Goal: Information Seeking & Learning: Learn about a topic

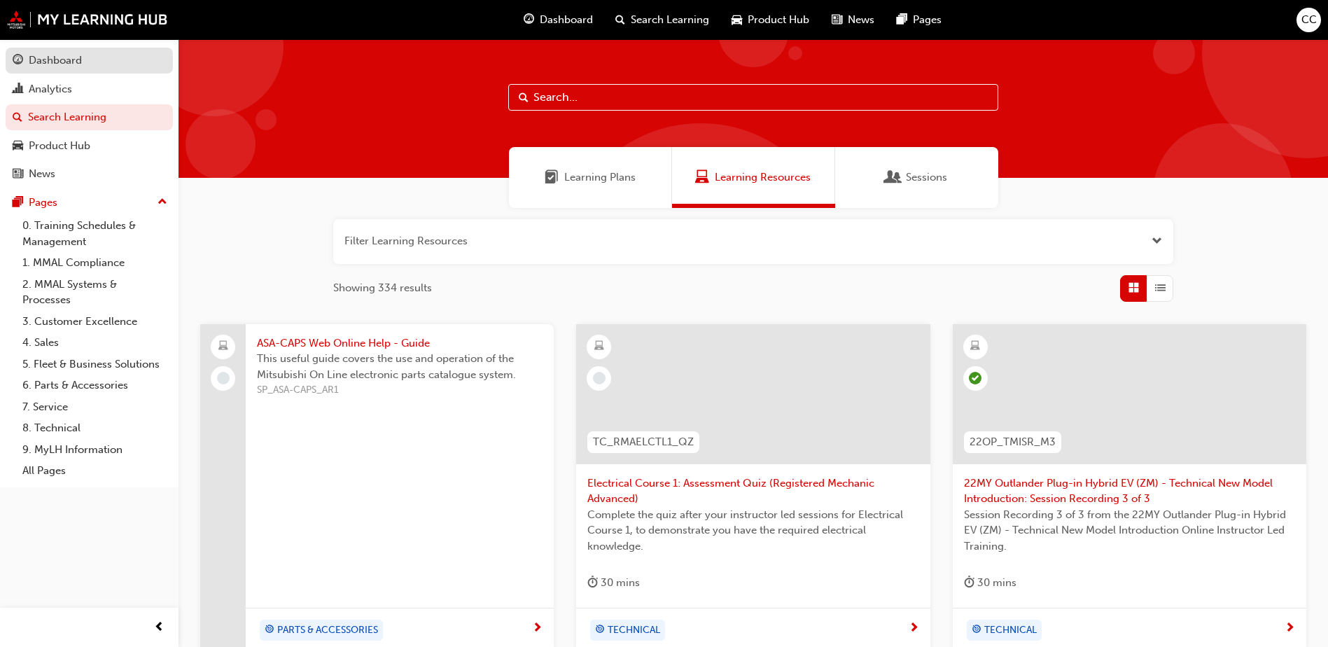
click at [54, 58] on div "Dashboard" at bounding box center [55, 60] width 53 height 16
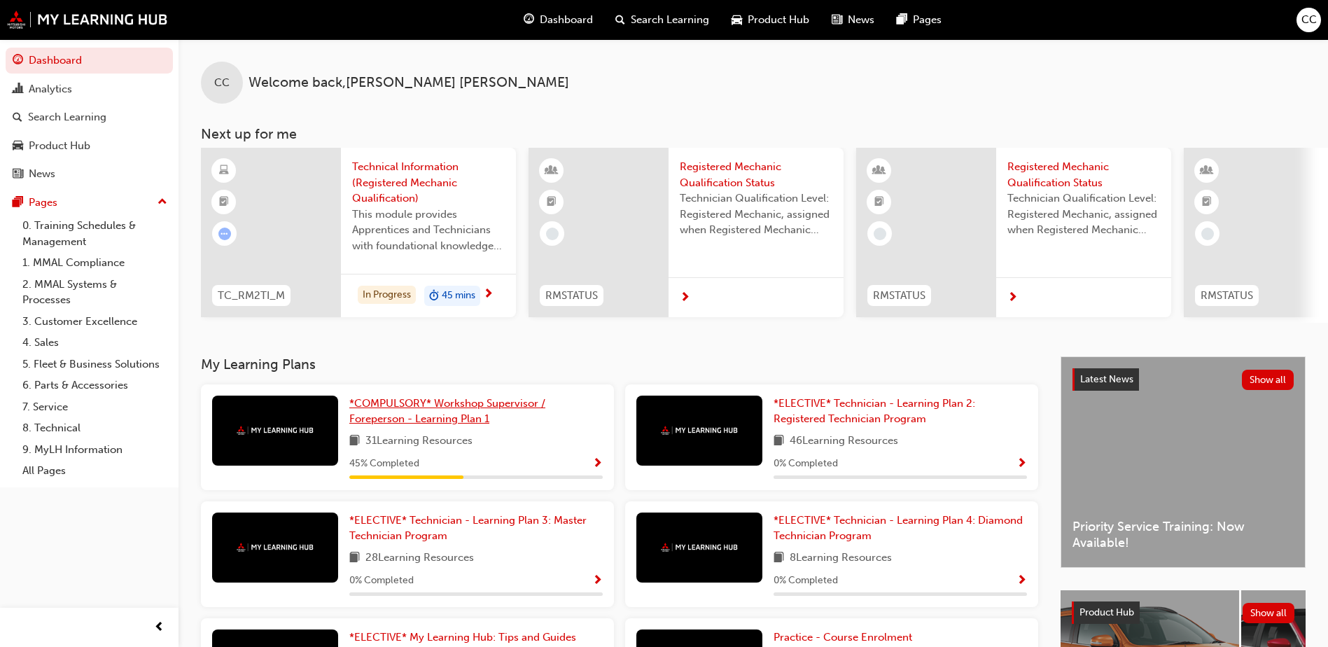
click at [404, 407] on span "*COMPULSORY* Workshop Supervisor / Foreperson - Learning Plan 1" at bounding box center [447, 411] width 196 height 29
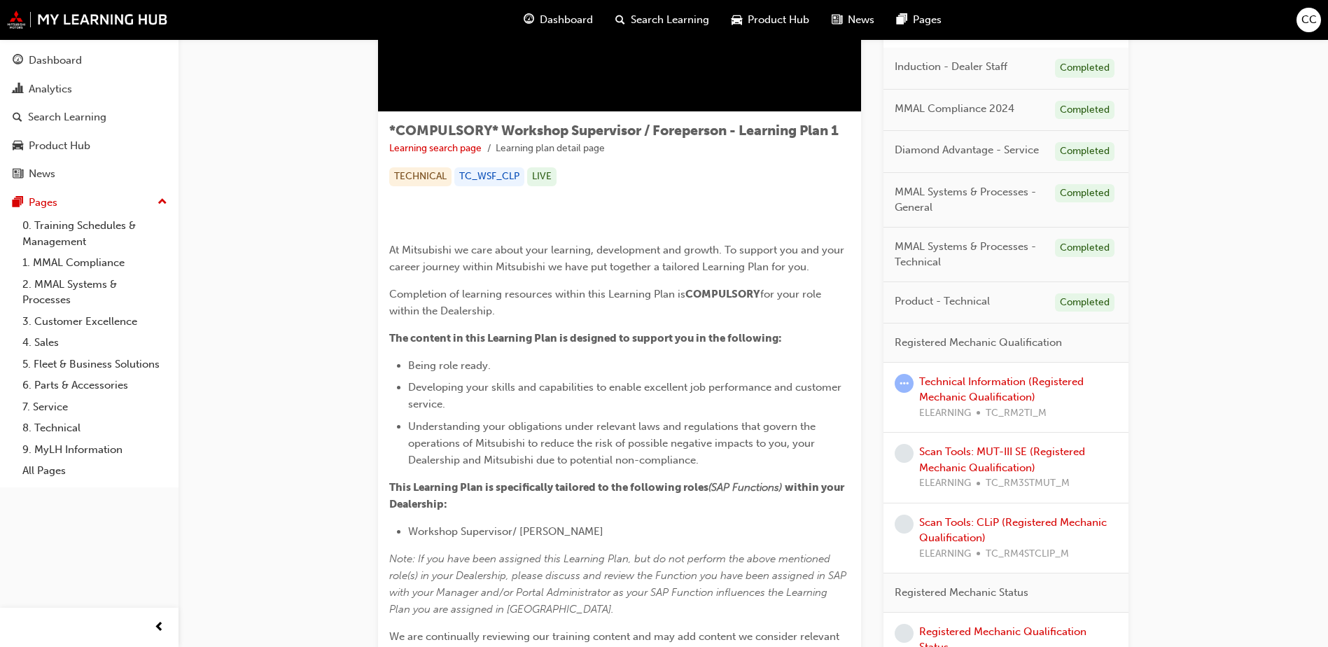
scroll to position [210, 0]
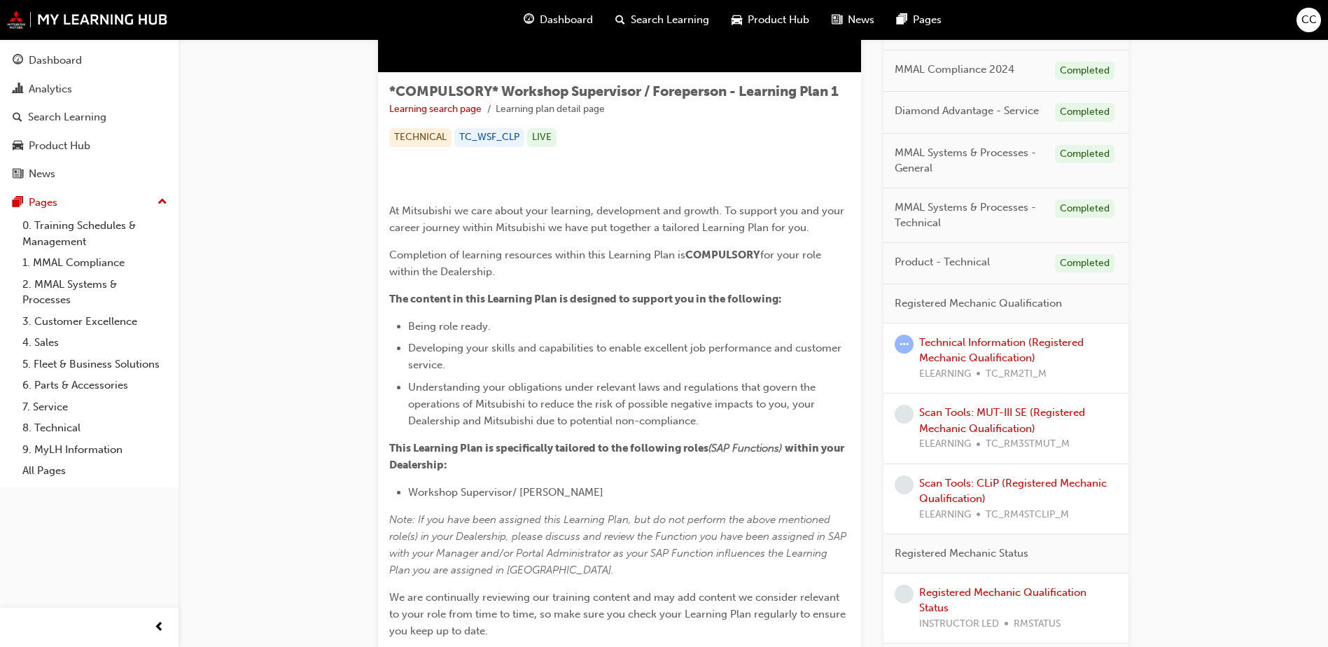
click at [963, 350] on div "Technical Information (Registered Mechanic Qualification) ELEARNING TC_RM2TI_M" at bounding box center [1018, 359] width 198 height 48
click at [991, 350] on div "Technical Information (Registered Mechanic Qualification) ELEARNING TC_RM2TI_M" at bounding box center [1018, 359] width 198 height 48
click at [989, 342] on link "Technical Information (Registered Mechanic Qualification)" at bounding box center [1001, 350] width 164 height 29
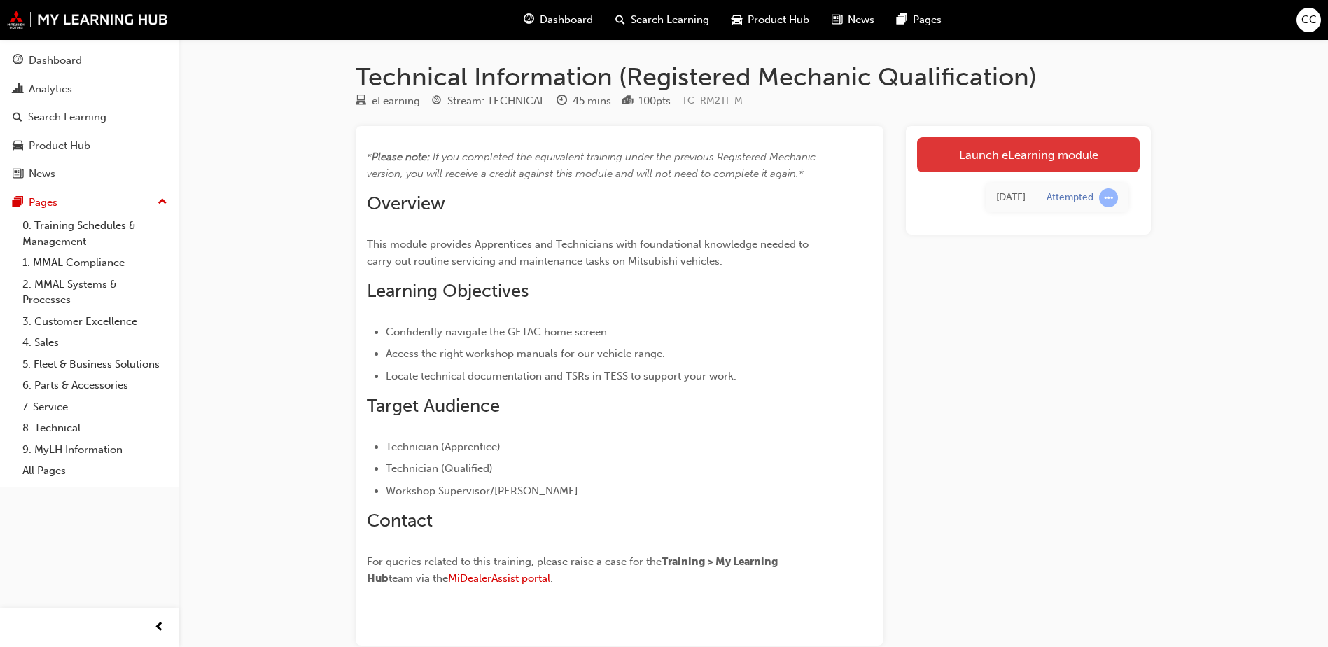
click at [1000, 165] on link "Launch eLearning module" at bounding box center [1028, 154] width 223 height 35
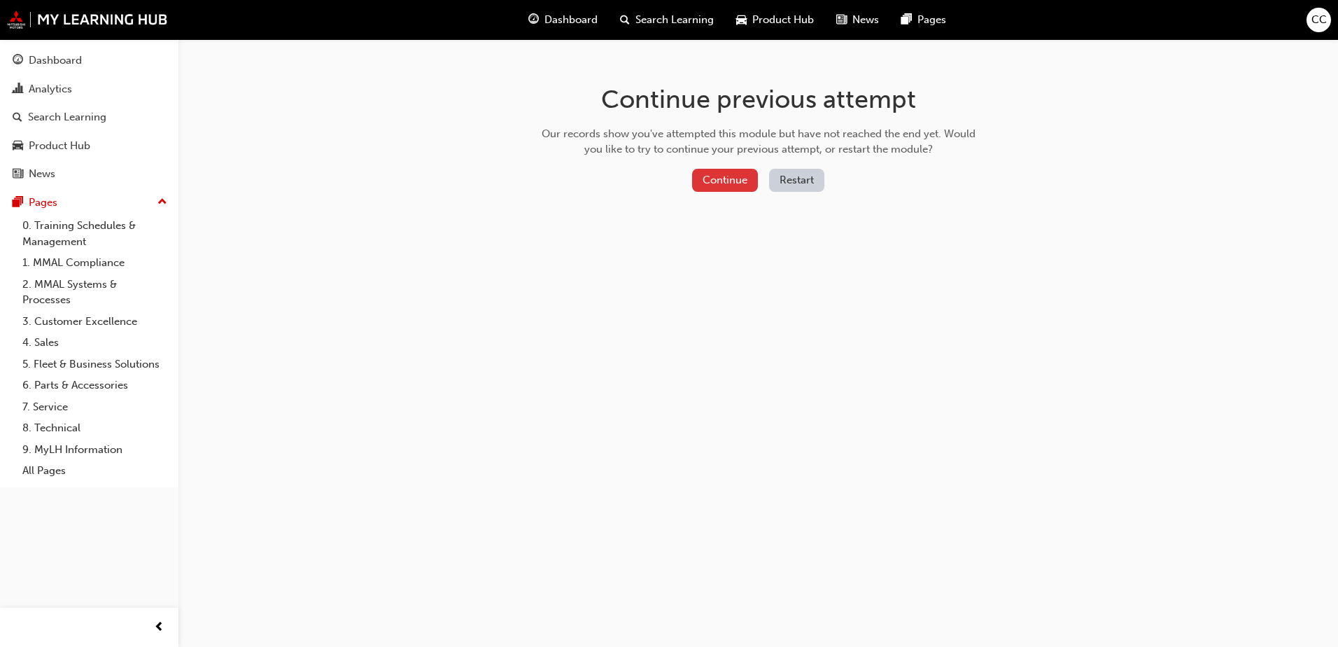
click at [719, 179] on button "Continue" at bounding box center [725, 180] width 66 height 23
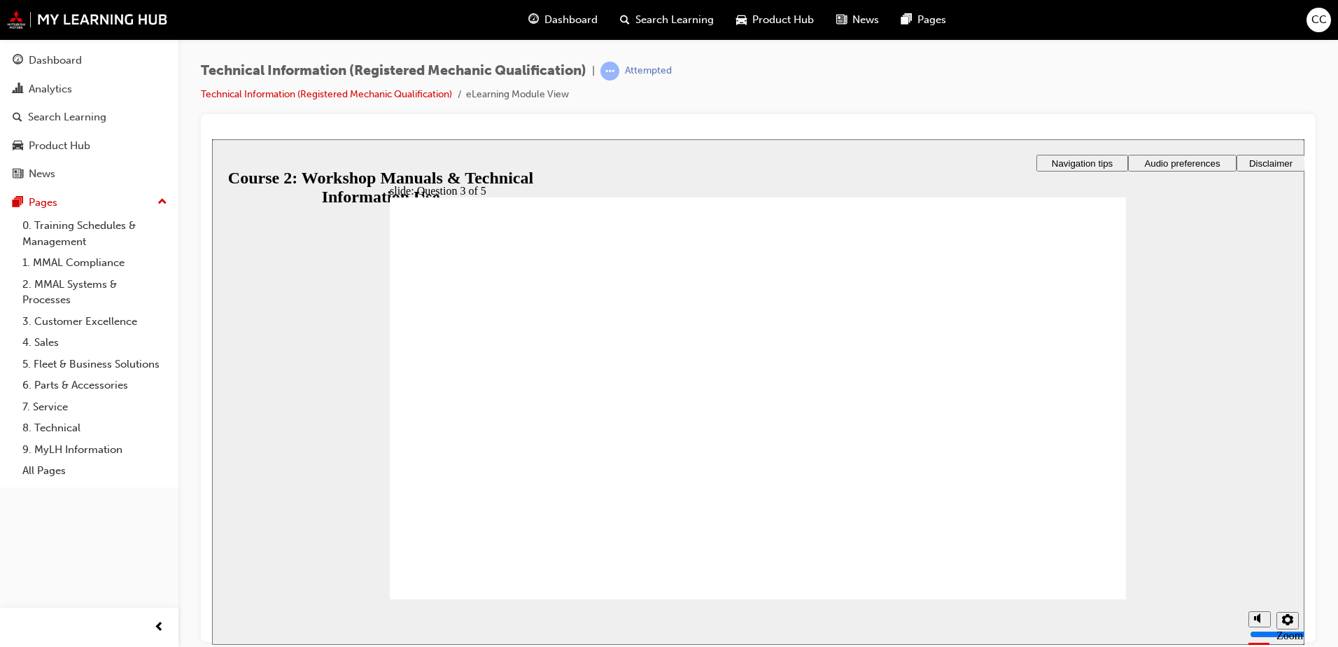
click at [668, 15] on span "Search Learning" at bounding box center [675, 20] width 78 height 16
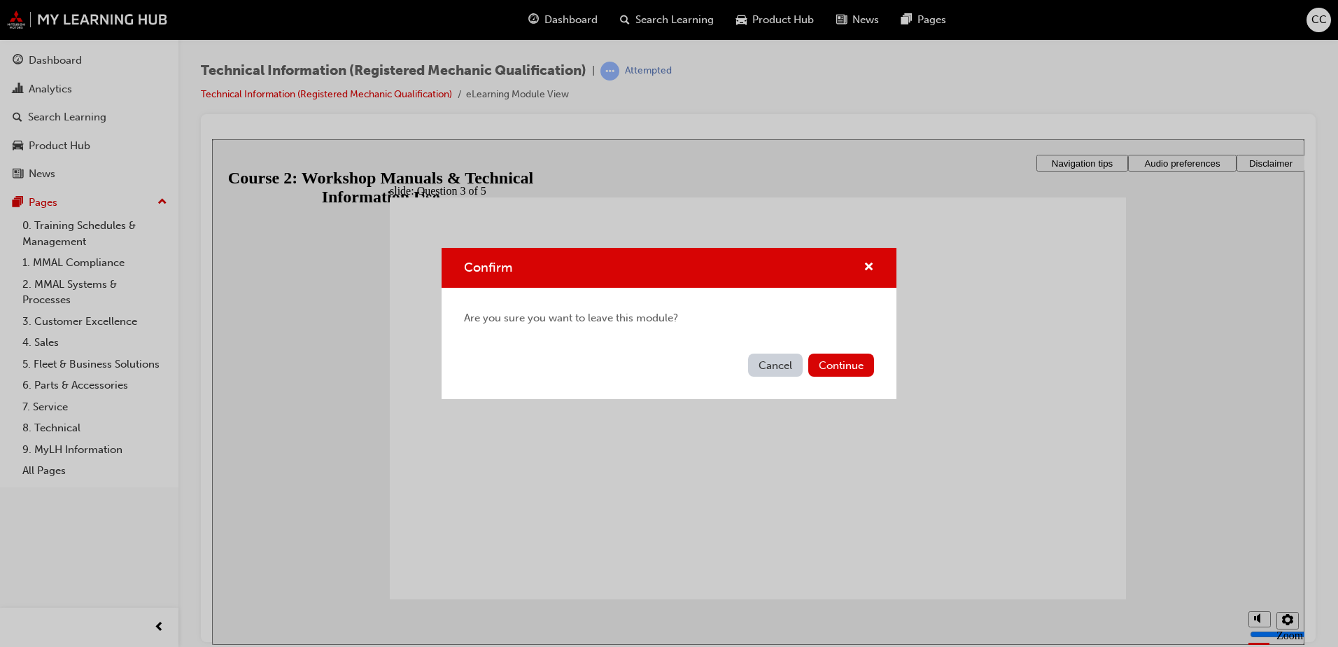
click at [775, 359] on button "Cancel" at bounding box center [775, 364] width 55 height 23
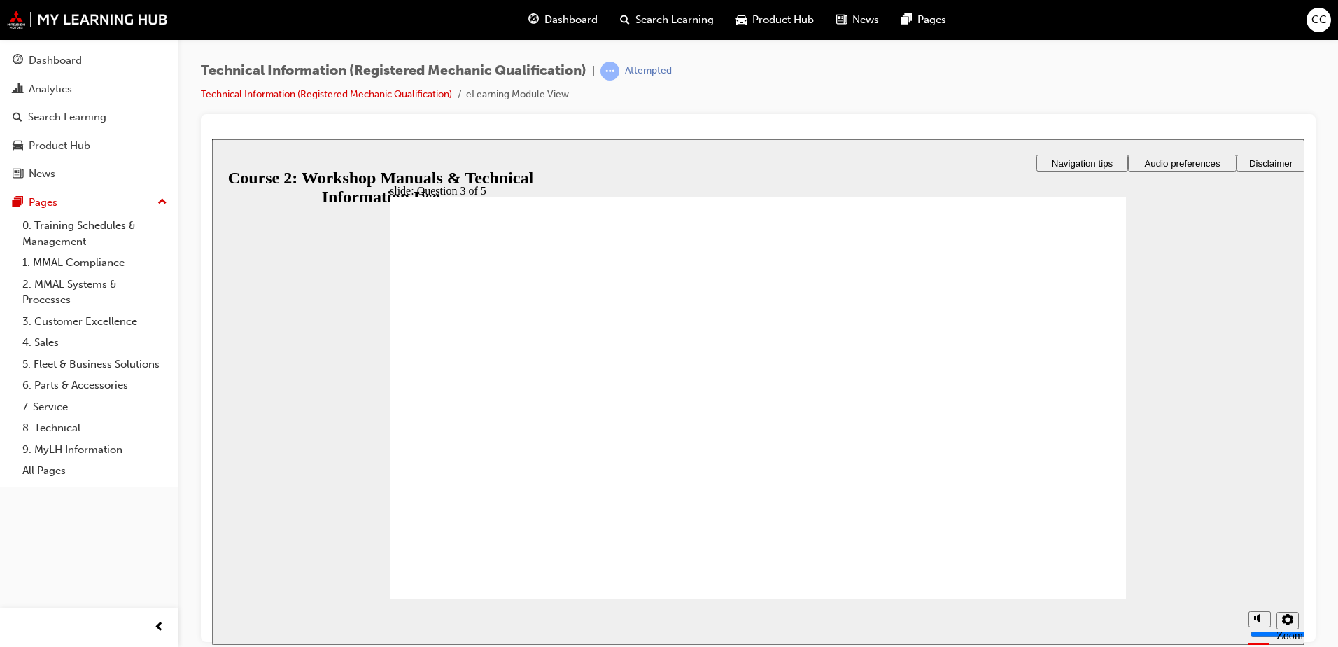
radio input "true"
drag, startPoint x: 871, startPoint y: 391, endPoint x: 620, endPoint y: 389, distance: 251.3
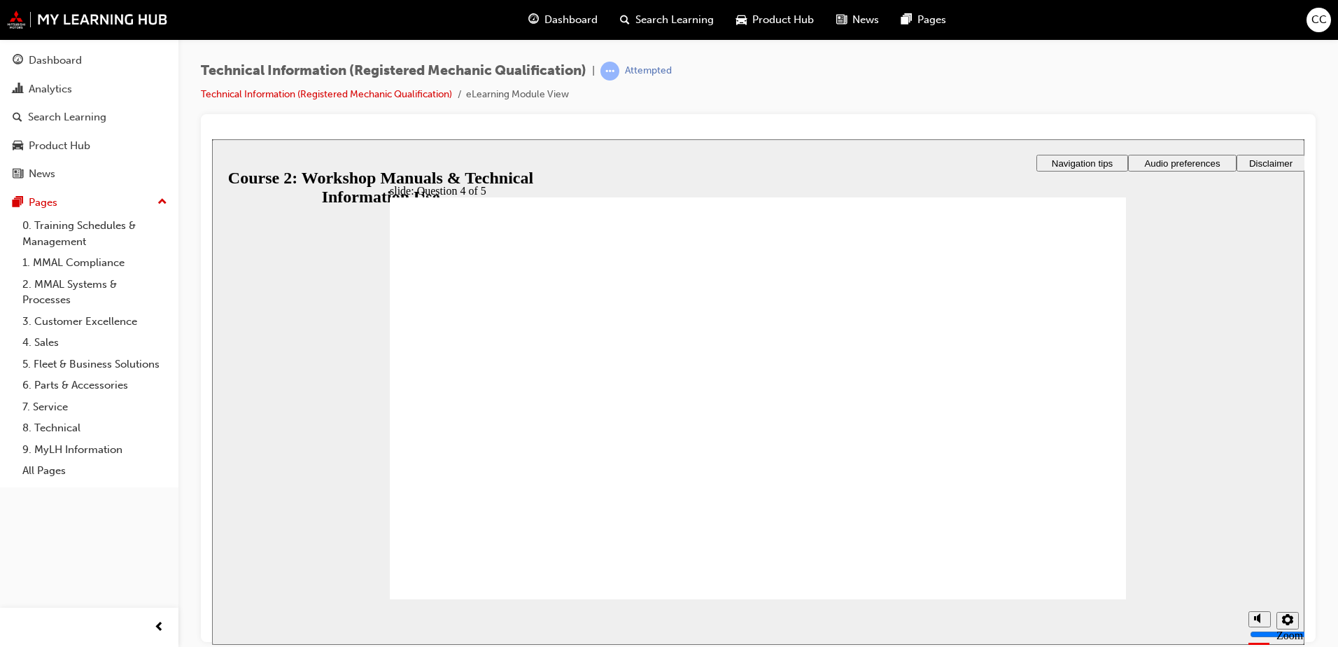
drag, startPoint x: 884, startPoint y: 344, endPoint x: 854, endPoint y: 433, distance: 94.5
drag, startPoint x: 955, startPoint y: 478, endPoint x: 934, endPoint y: 477, distance: 21.0
drag, startPoint x: 861, startPoint y: 344, endPoint x: 836, endPoint y: 344, distance: 24.5
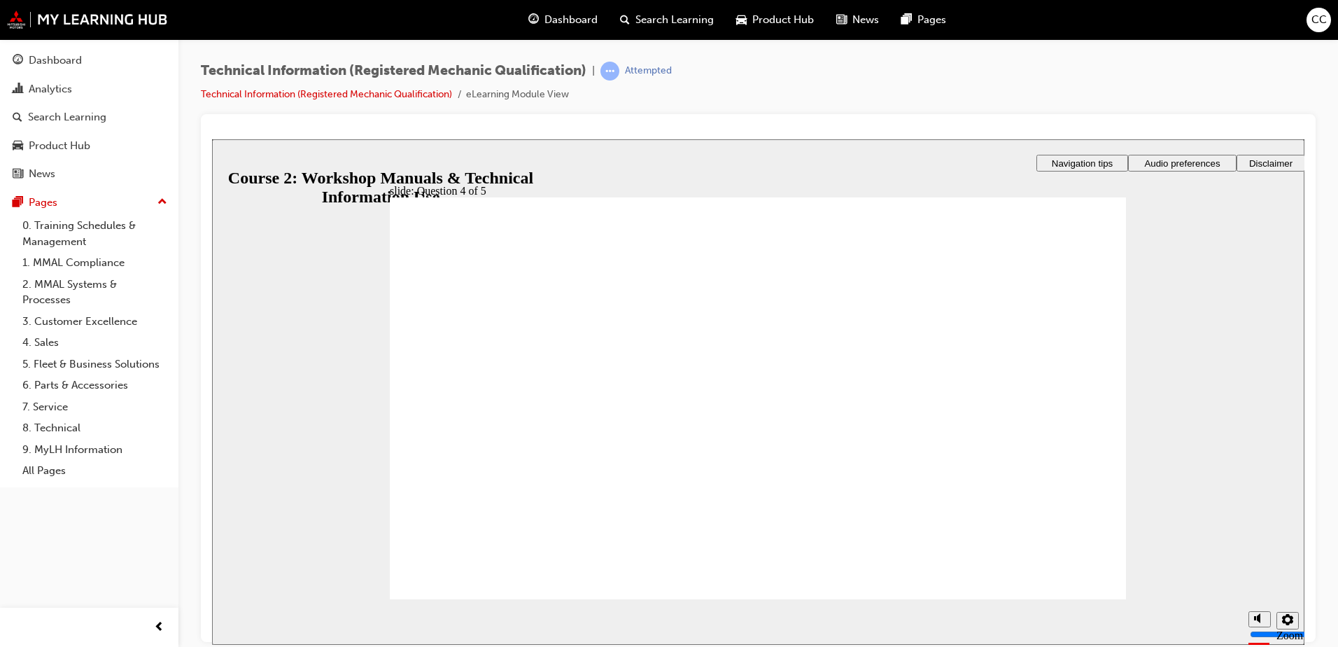
radio input "true"
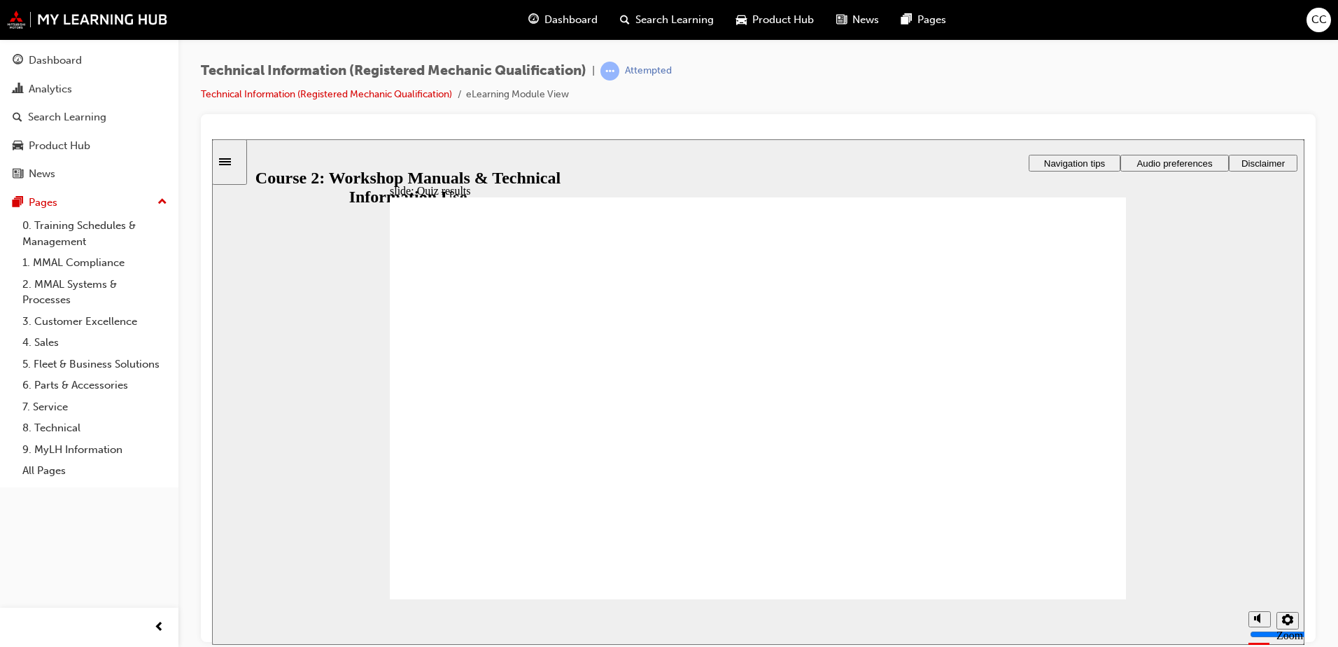
radio input "true"
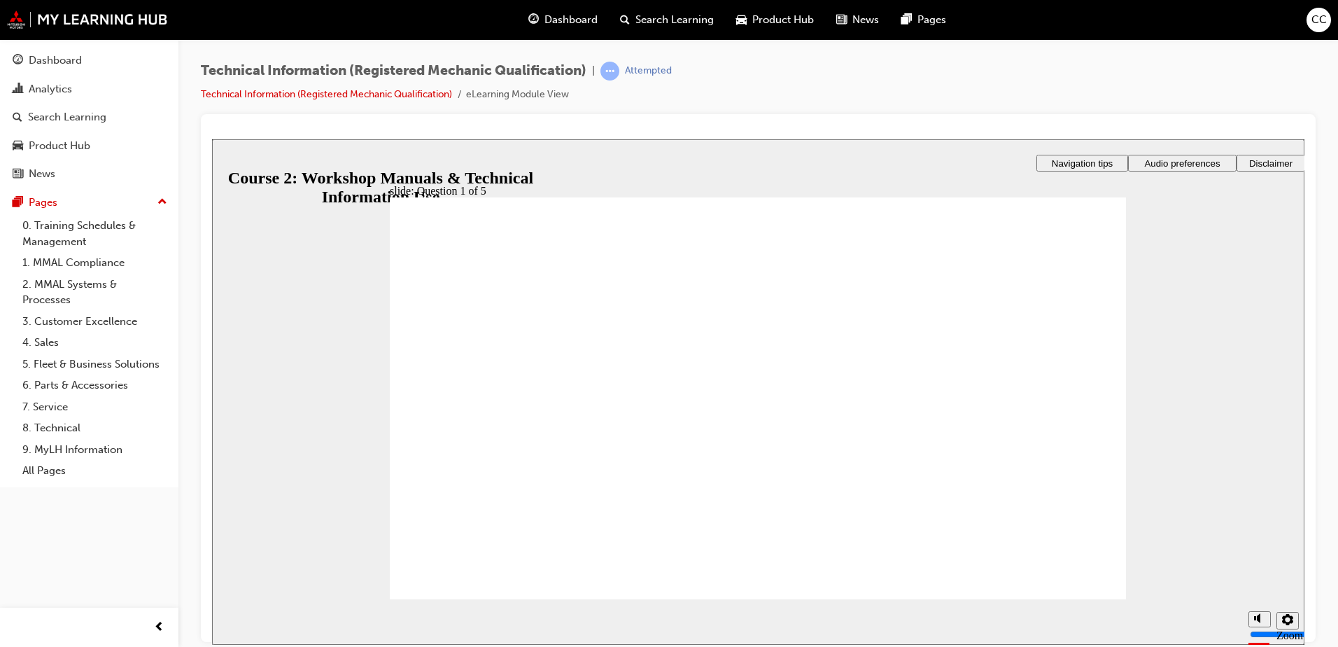
radio input "true"
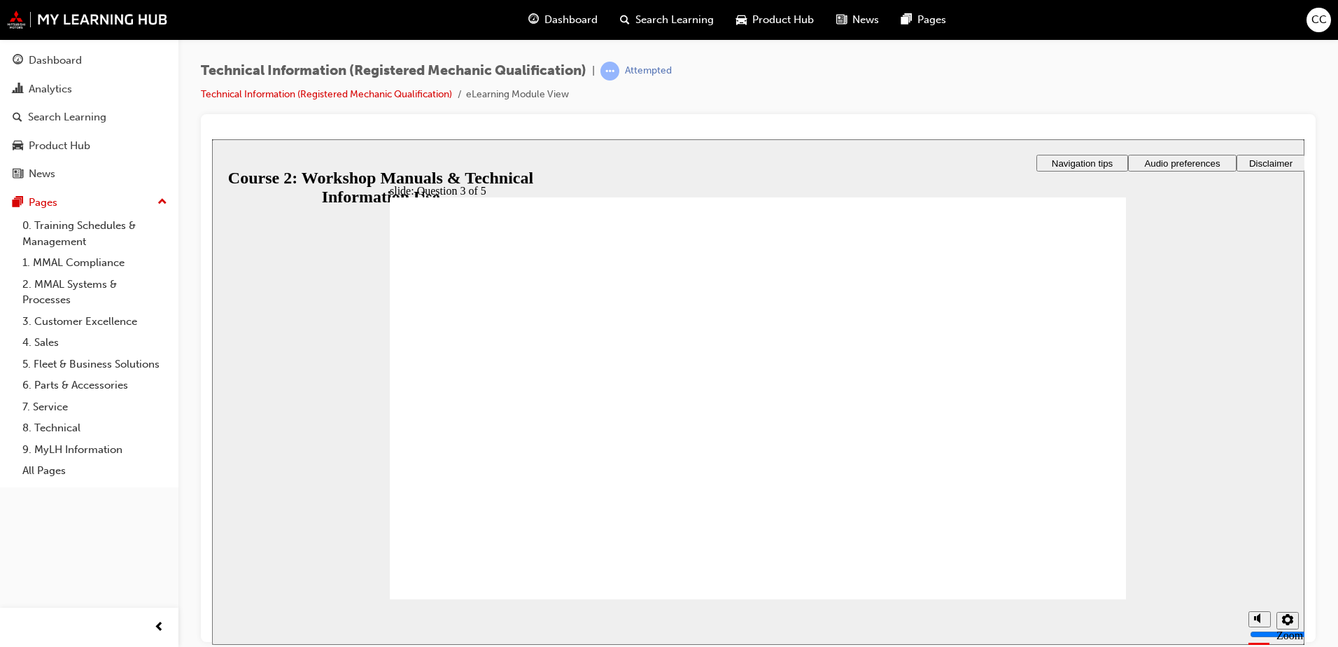
radio input "true"
drag, startPoint x: 864, startPoint y: 342, endPoint x: 839, endPoint y: 393, distance: 57.0
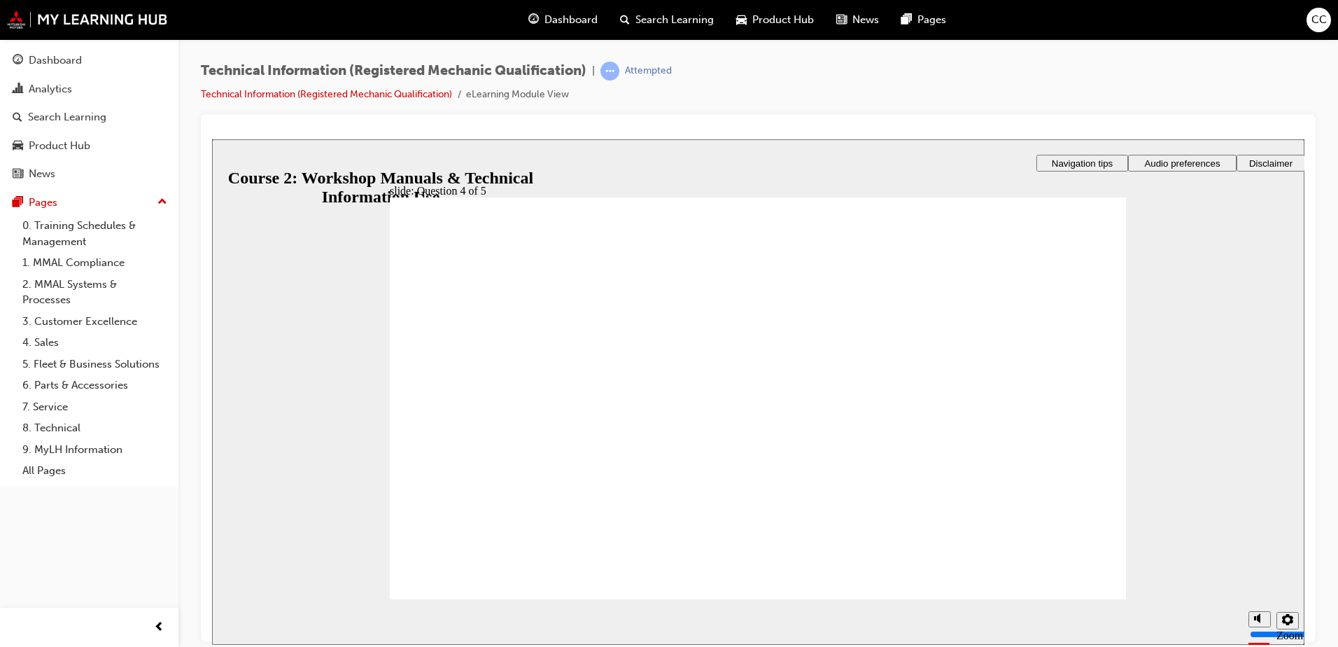
drag, startPoint x: 858, startPoint y: 439, endPoint x: 834, endPoint y: 480, distance: 48.0
drag, startPoint x: 849, startPoint y: 440, endPoint x: 830, endPoint y: 439, distance: 18.9
drag, startPoint x: 828, startPoint y: 342, endPoint x: 806, endPoint y: 342, distance: 22.4
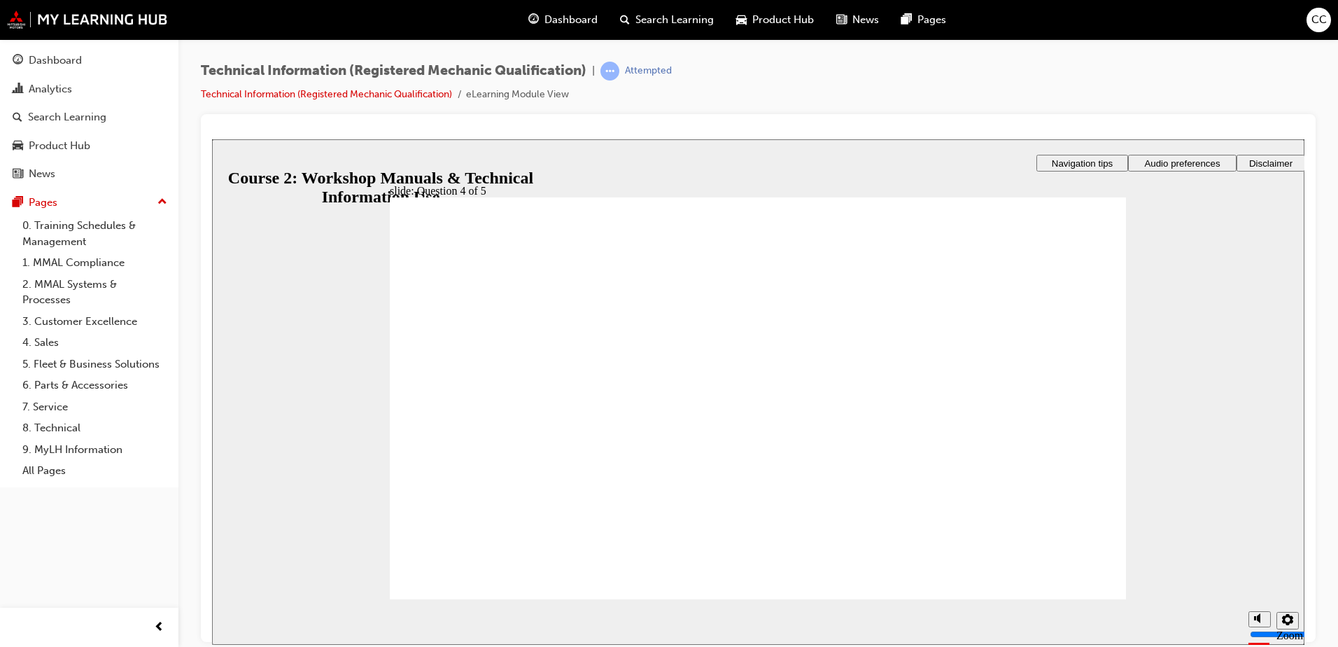
radio input "true"
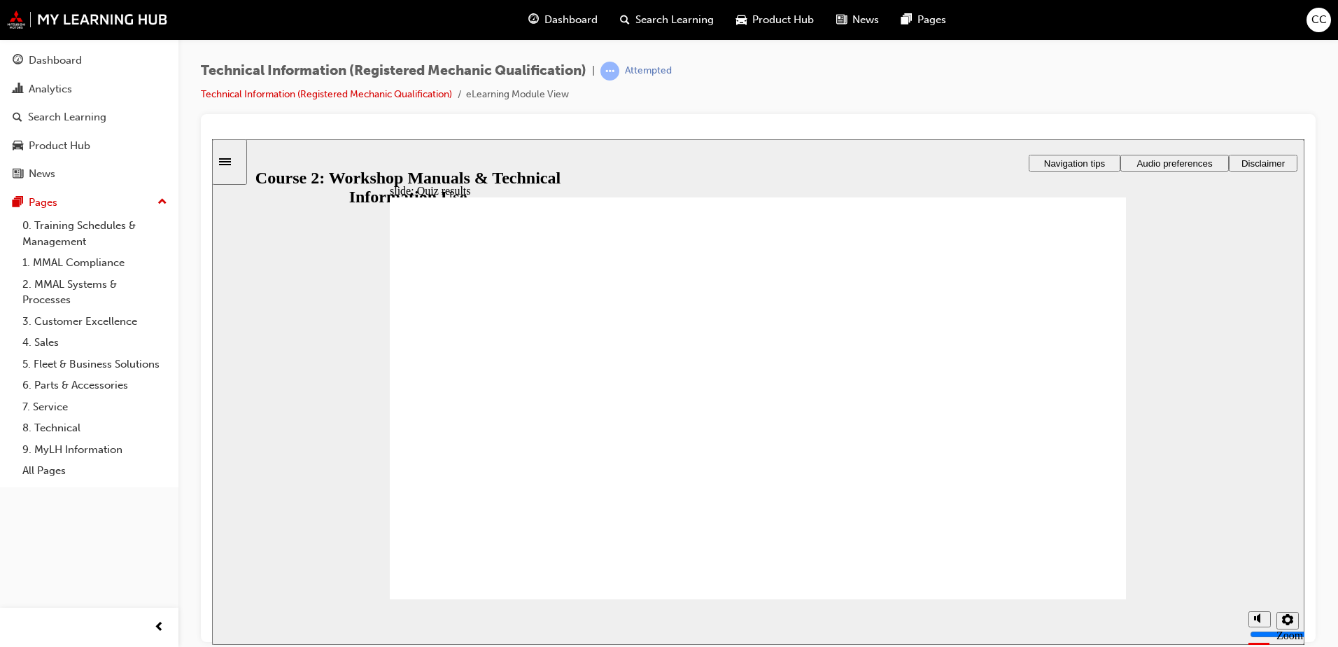
radio input "true"
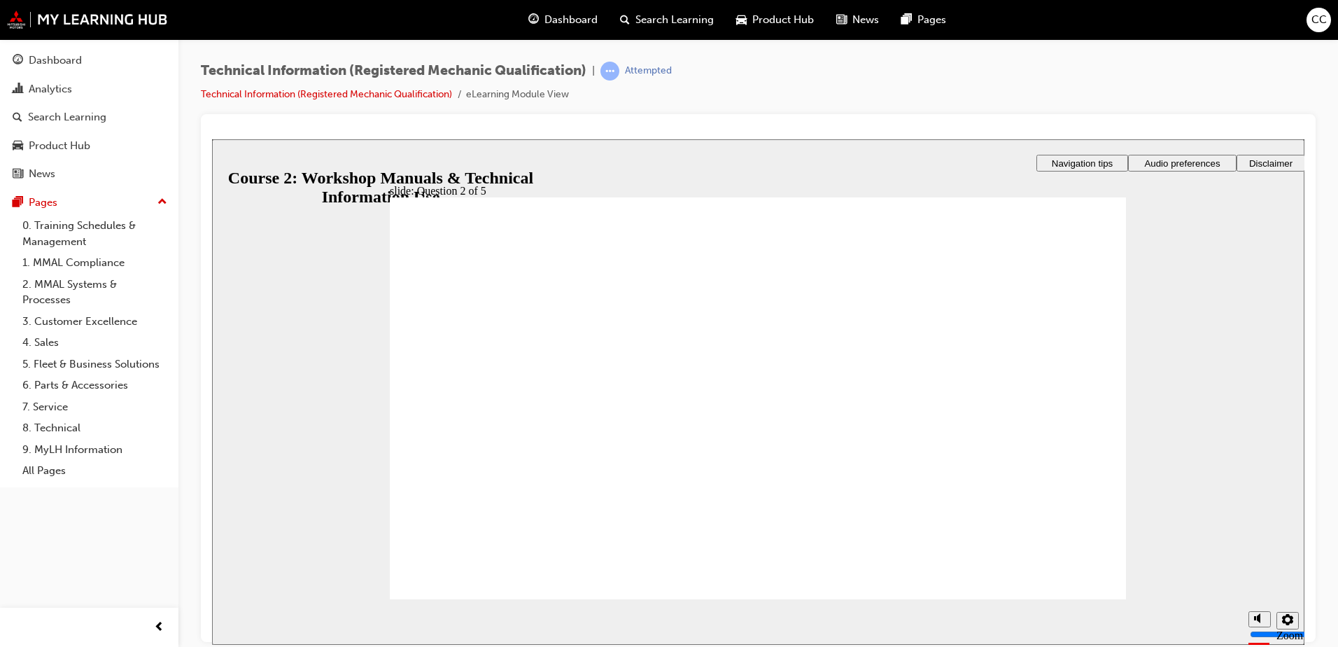
radio input "true"
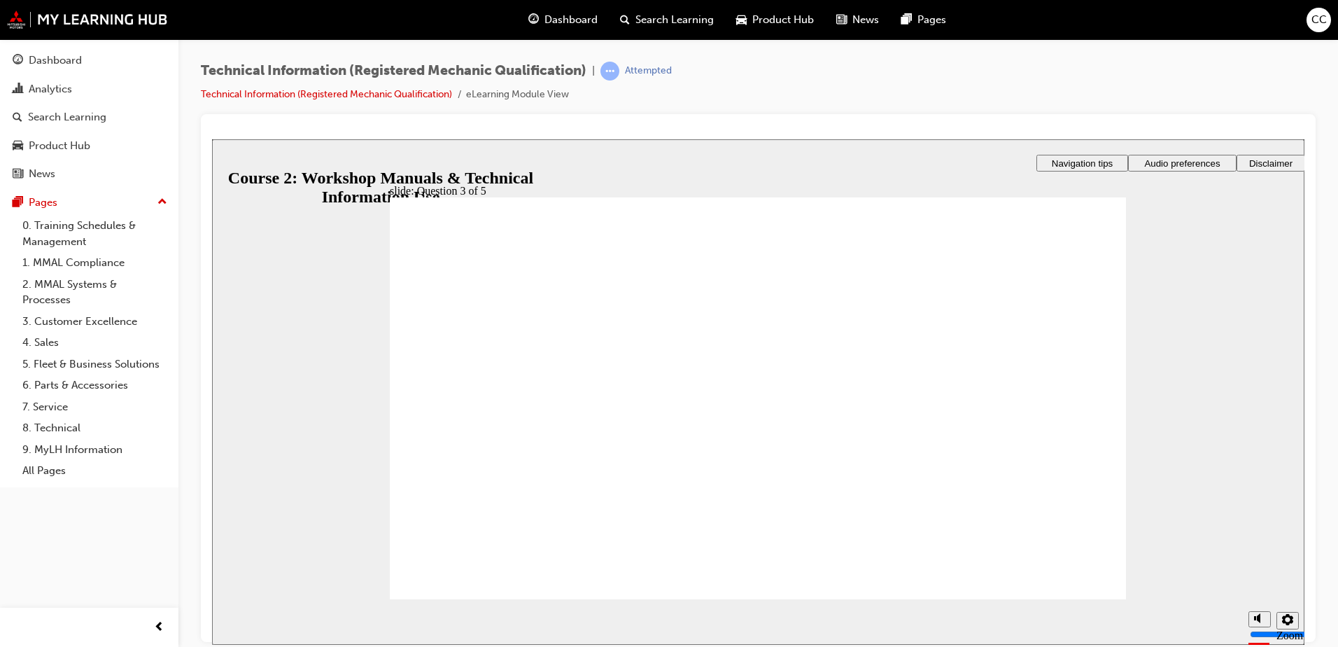
drag, startPoint x: 830, startPoint y: 476, endPoint x: 810, endPoint y: 343, distance: 134.5
drag, startPoint x: 832, startPoint y: 387, endPoint x: 810, endPoint y: 387, distance: 21.7
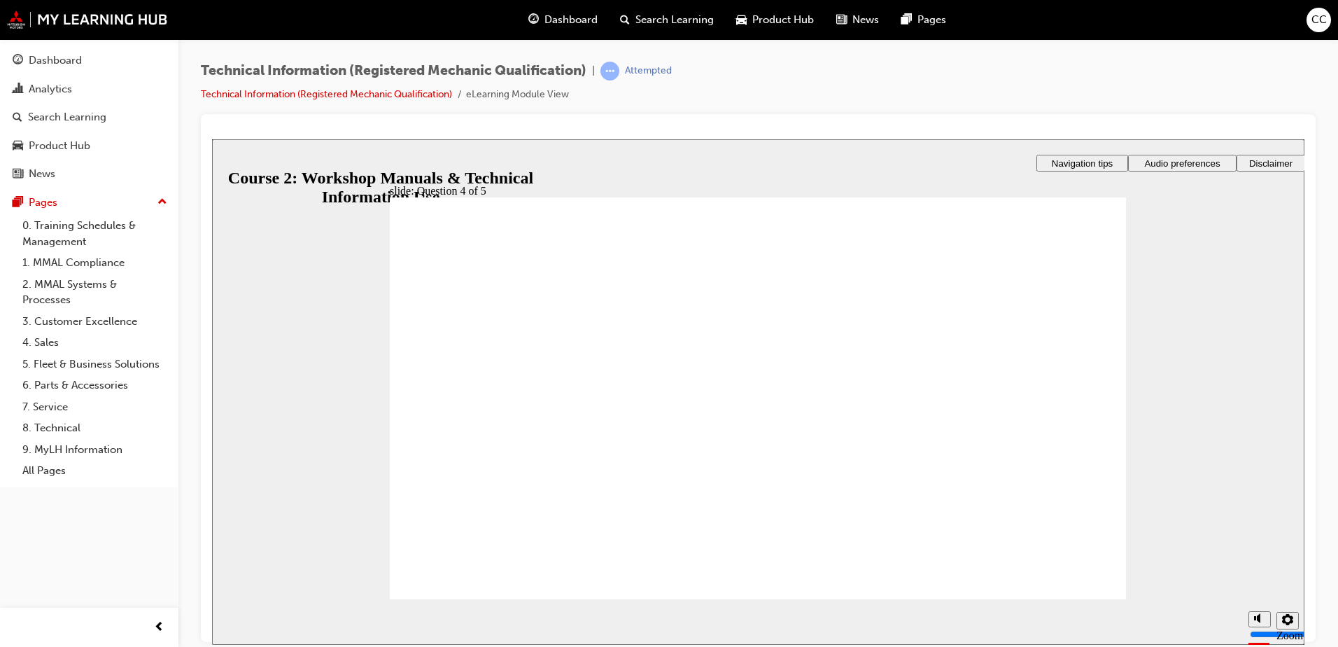
drag, startPoint x: 843, startPoint y: 436, endPoint x: 825, endPoint y: 440, distance: 19.2
drag, startPoint x: 848, startPoint y: 475, endPoint x: 824, endPoint y: 479, distance: 24.1
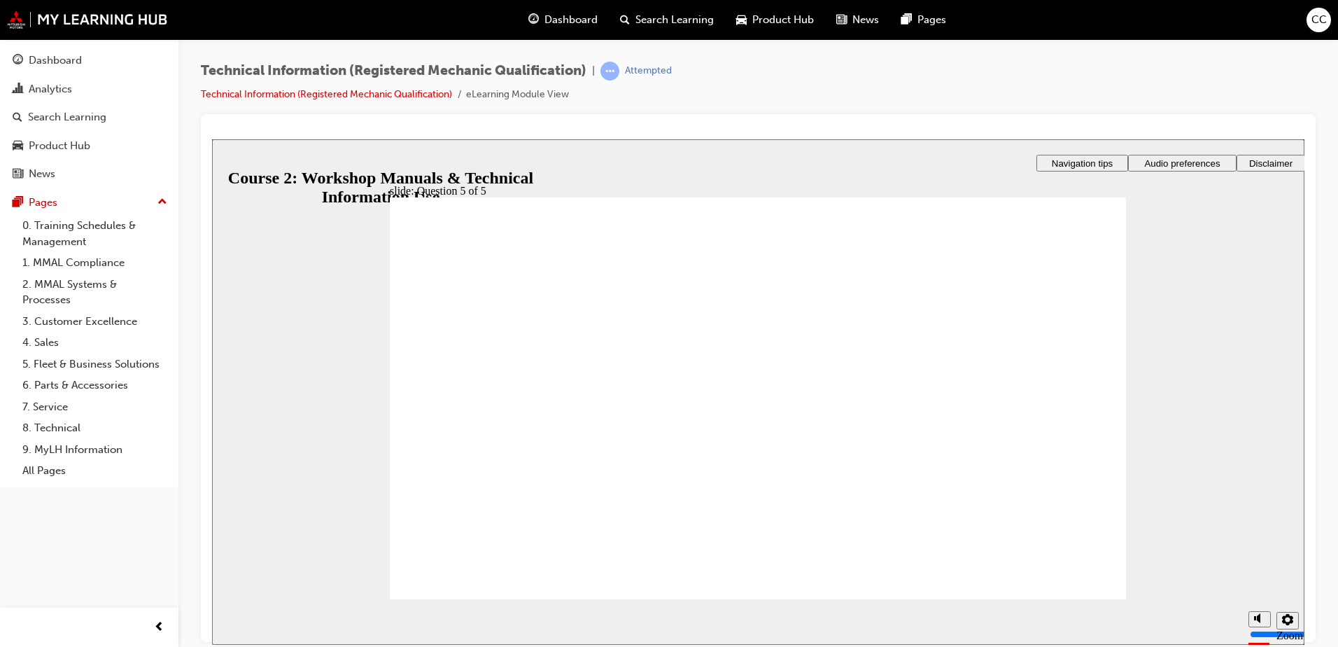
radio input "true"
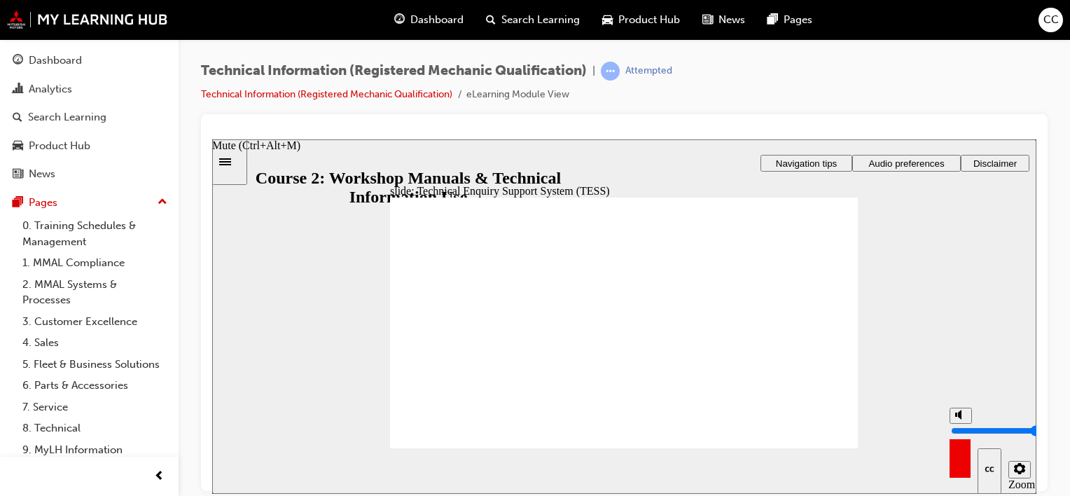
drag, startPoint x: 958, startPoint y: 418, endPoint x: 958, endPoint y: 399, distance: 18.9
type input "10"
click at [958, 424] on input "volume" at bounding box center [996, 429] width 90 height 11
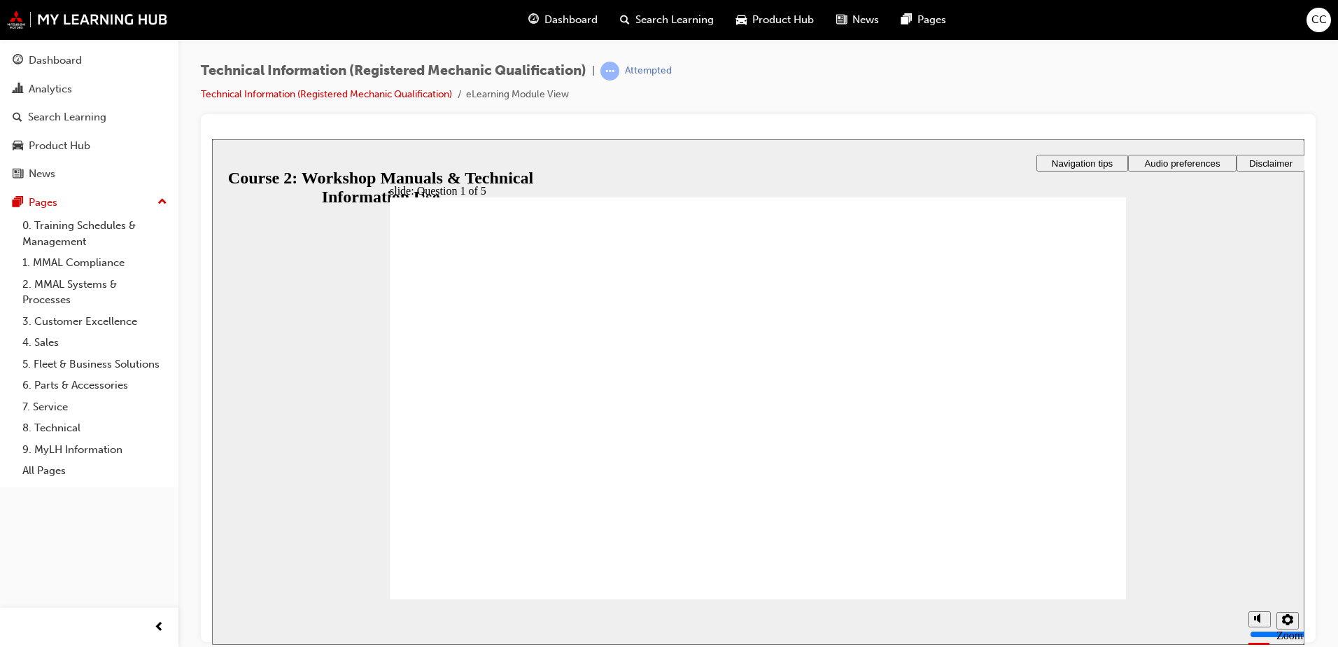
radio input "true"
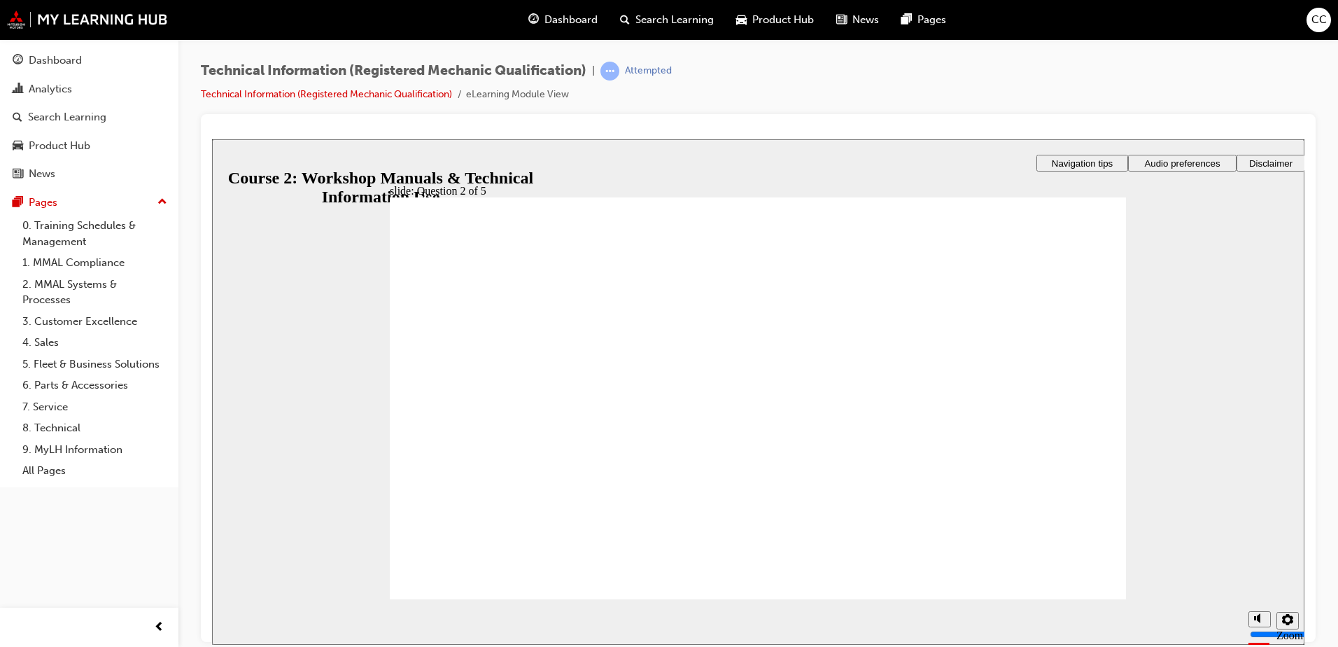
checkbox input "true"
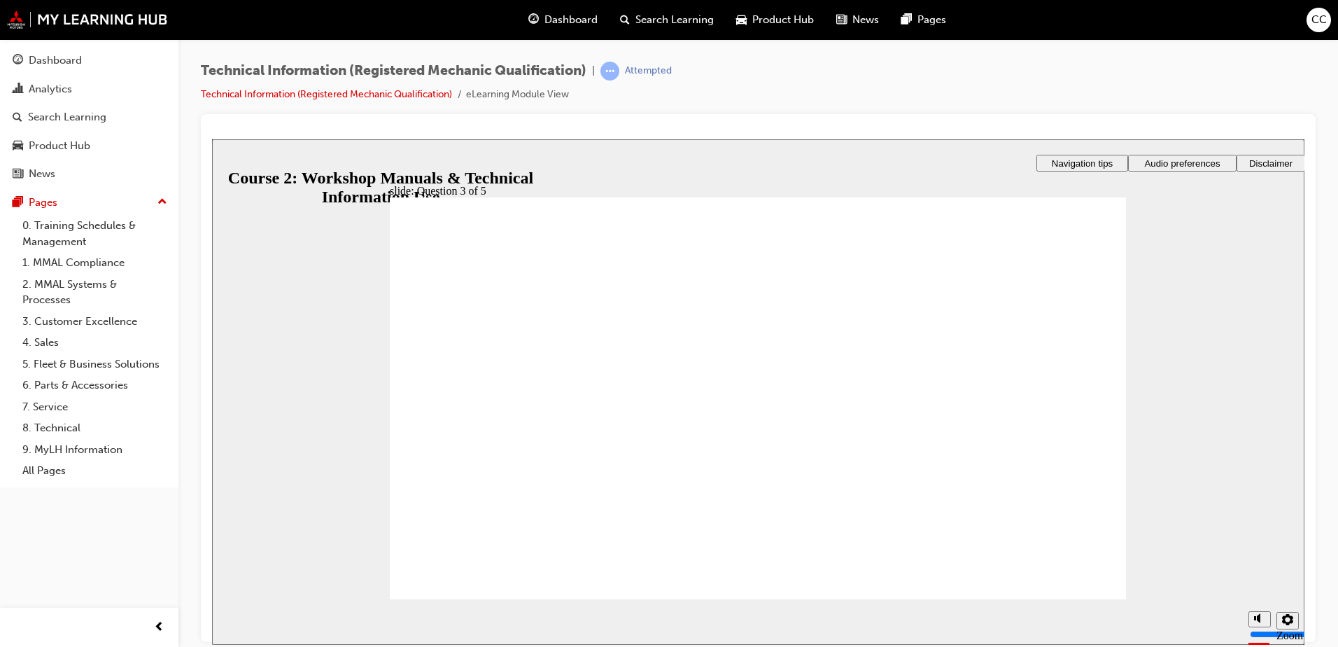
radio input "true"
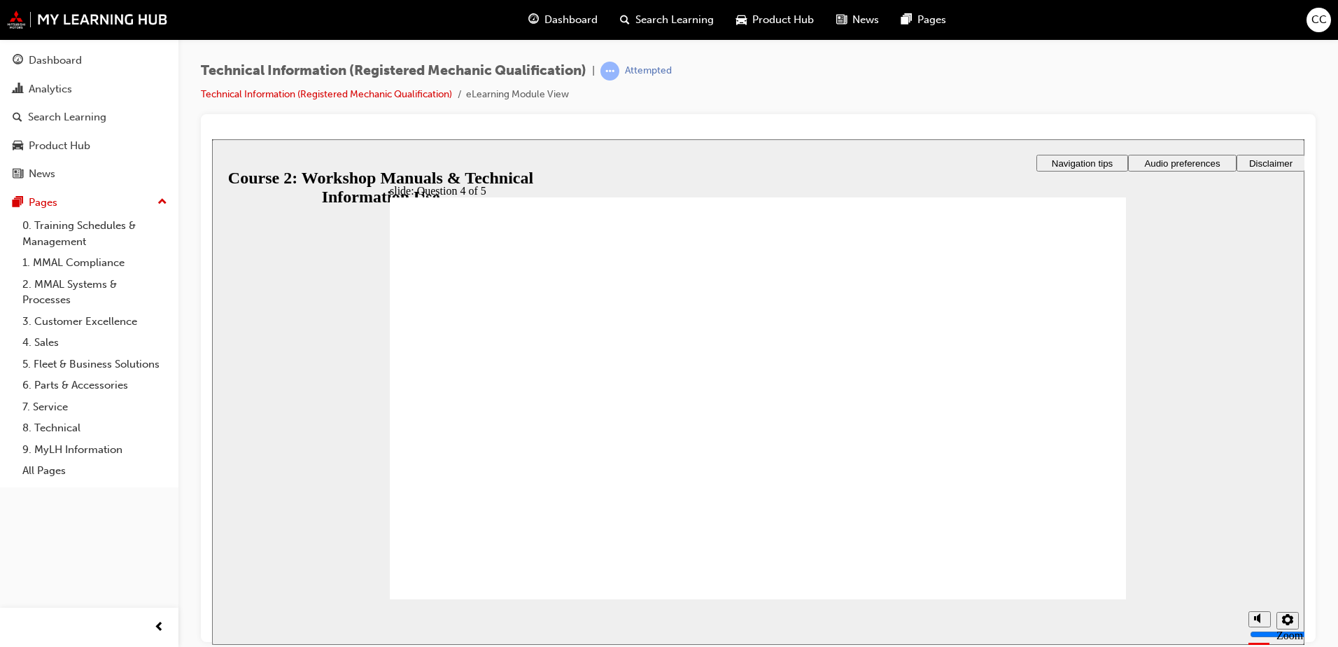
radio input "true"
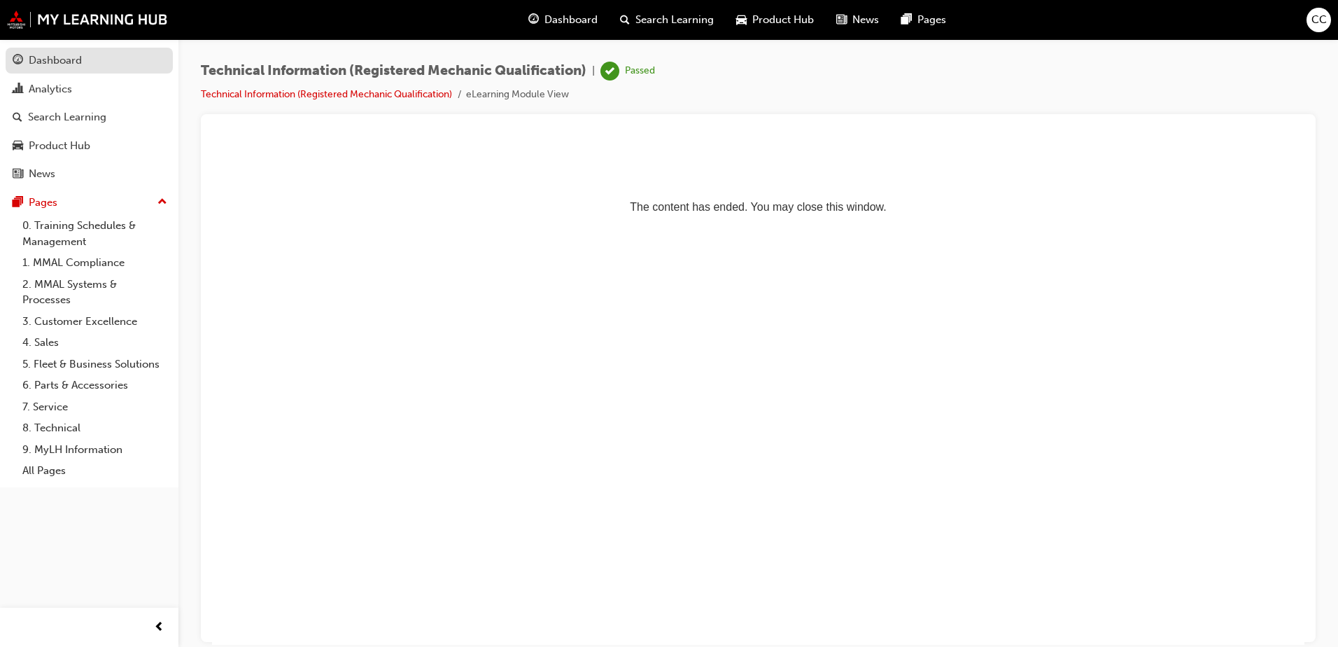
click at [52, 62] on div "Dashboard" at bounding box center [55, 60] width 53 height 16
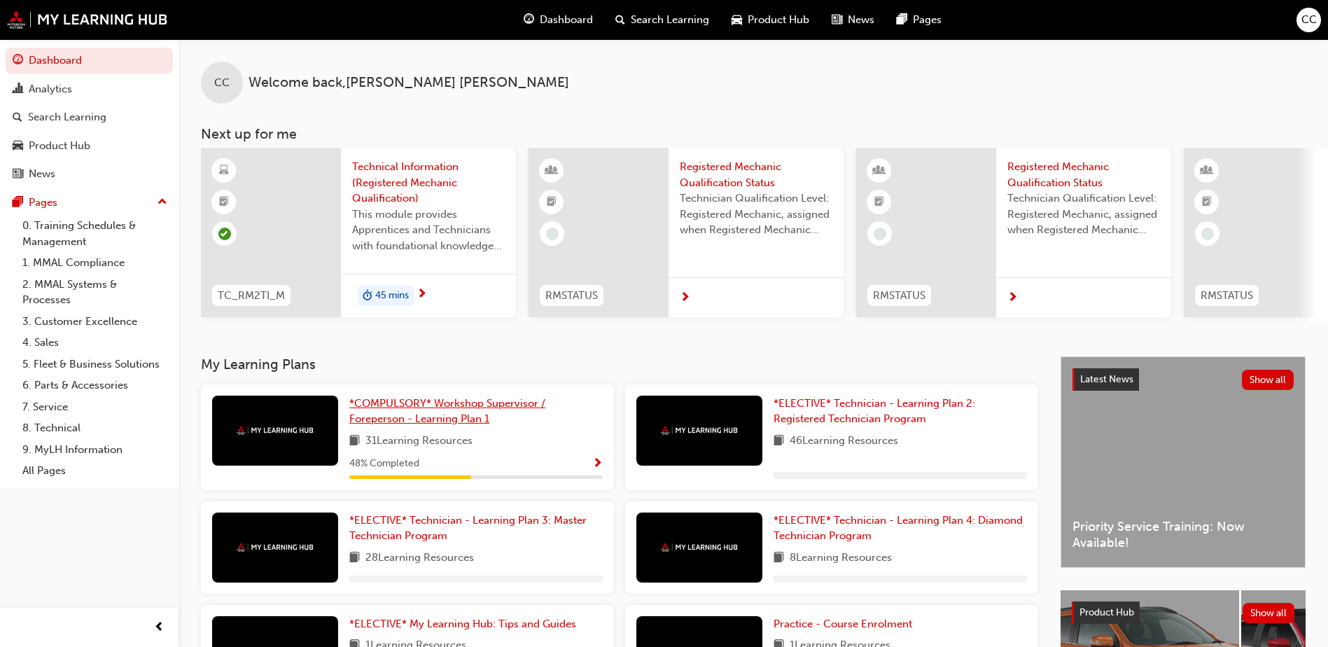
click at [416, 402] on link "*COMPULSORY* Workshop Supervisor / Foreperson - Learning Plan 1" at bounding box center [475, 410] width 253 height 31
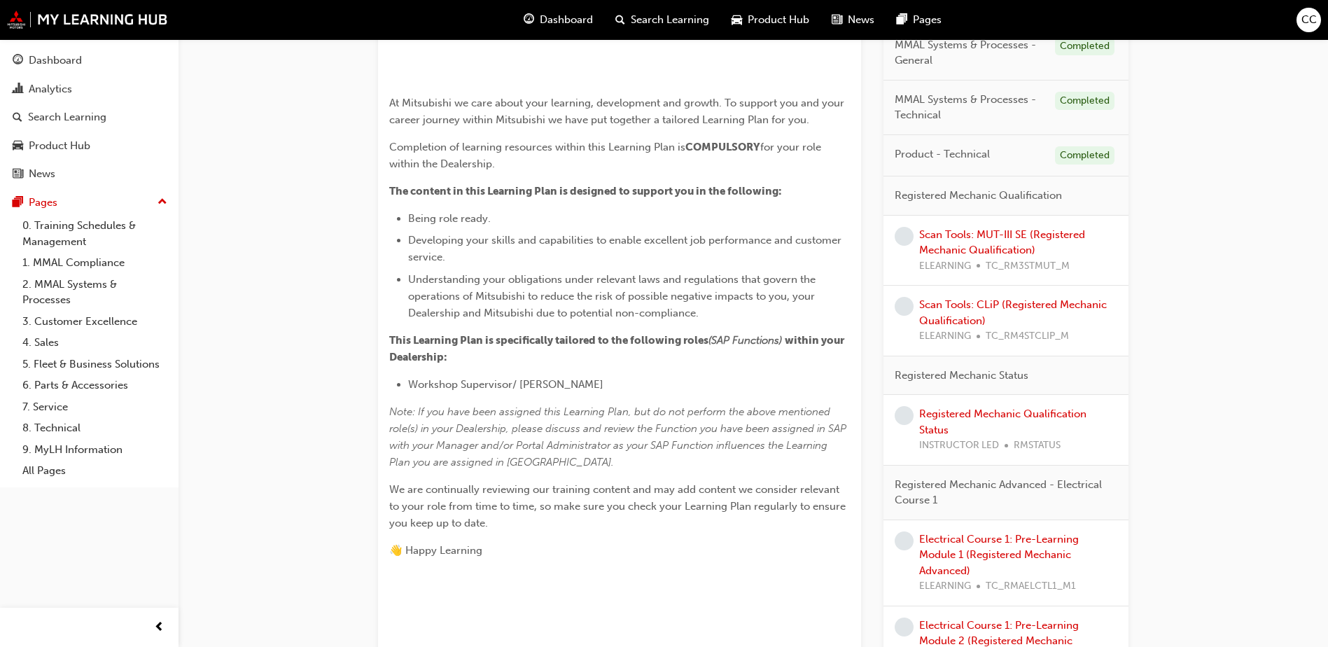
scroll to position [420, 0]
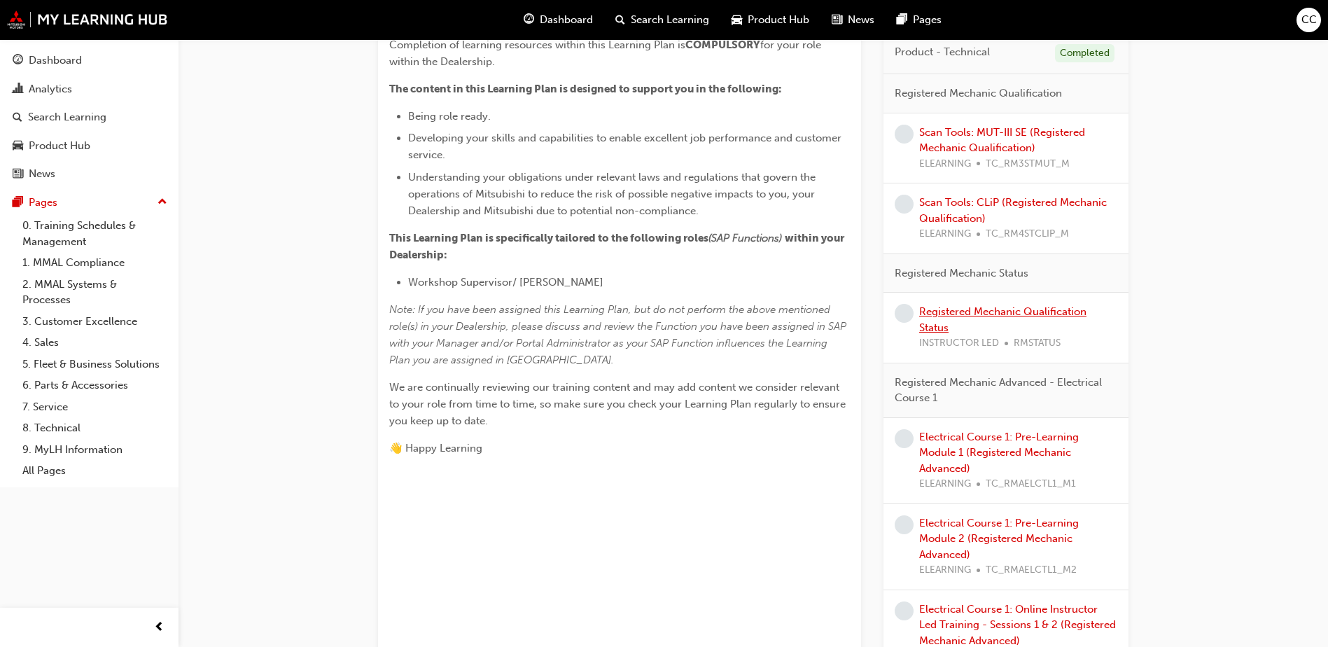
click at [1000, 311] on link "Registered Mechanic Qualification Status" at bounding box center [1002, 319] width 167 height 29
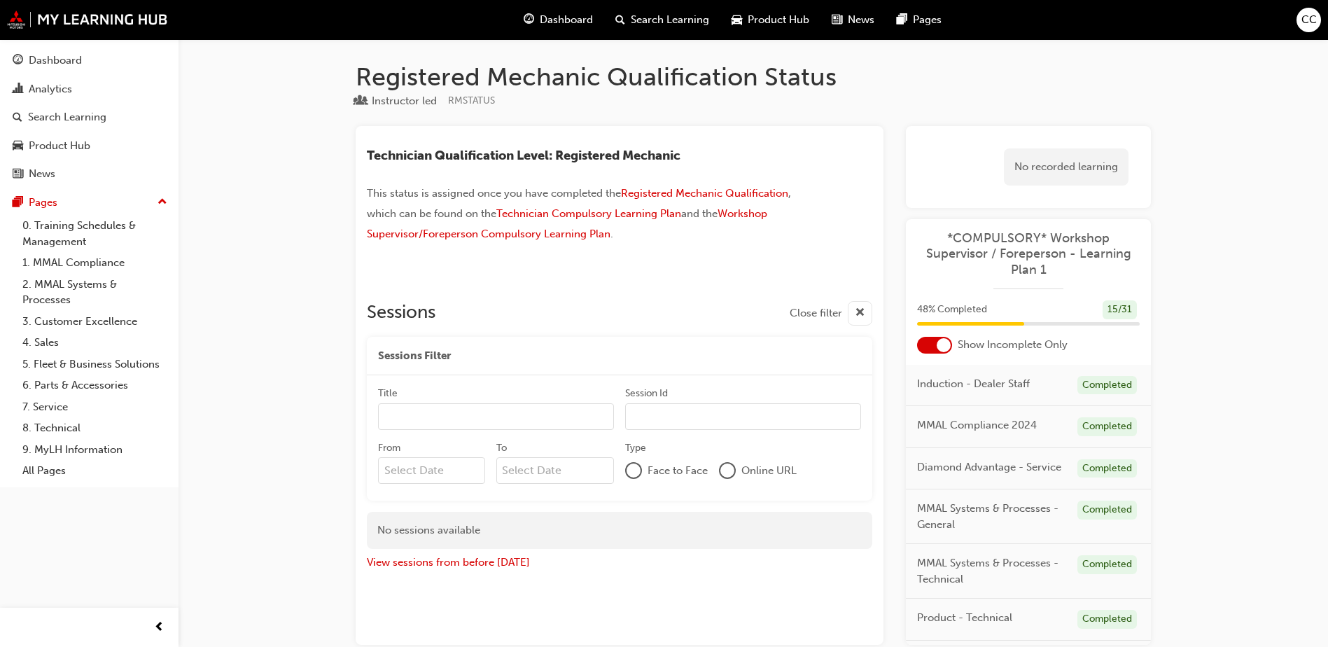
click at [855, 307] on div "button" at bounding box center [860, 313] width 24 height 24
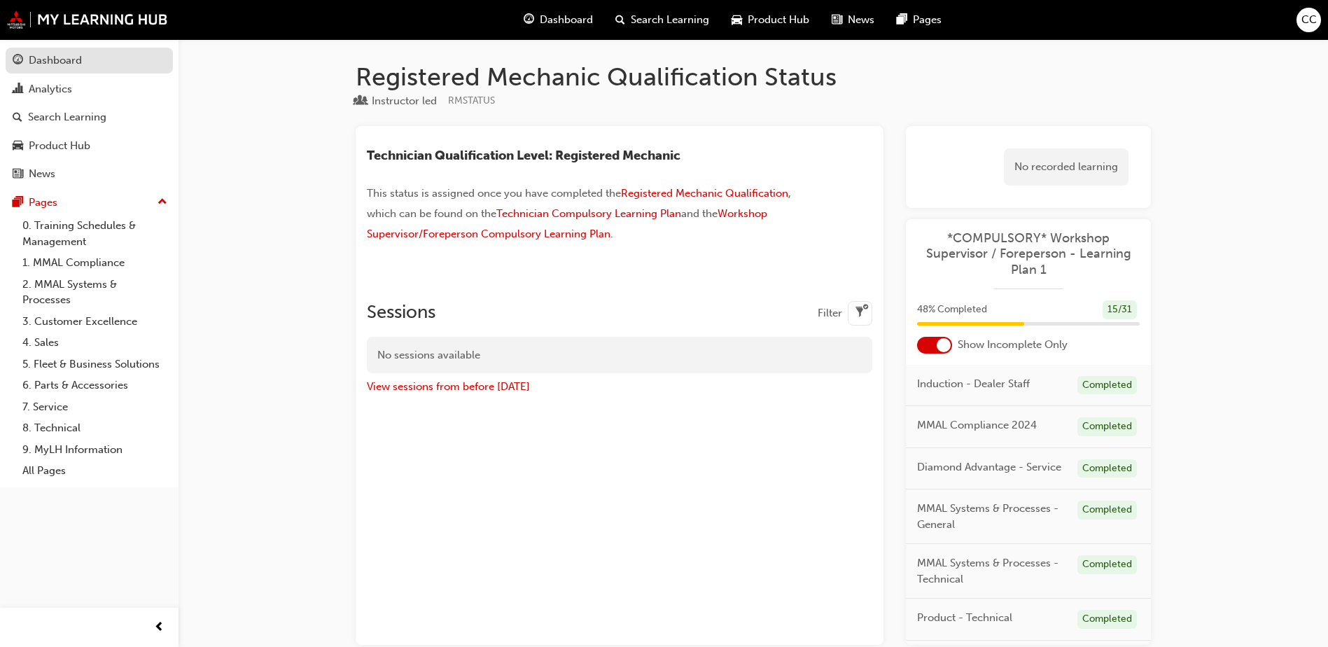
click at [48, 58] on div "Dashboard" at bounding box center [55, 60] width 53 height 16
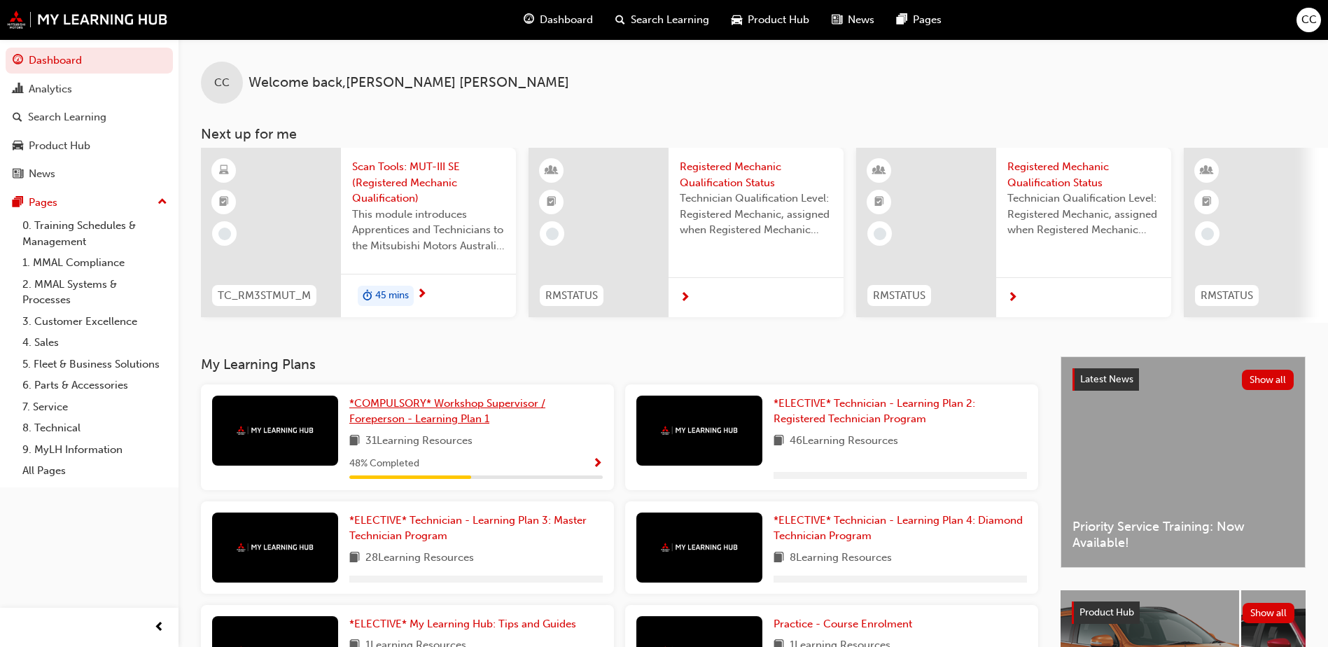
click at [442, 409] on span "*COMPULSORY* Workshop Supervisor / Foreperson - Learning Plan 1" at bounding box center [447, 411] width 196 height 29
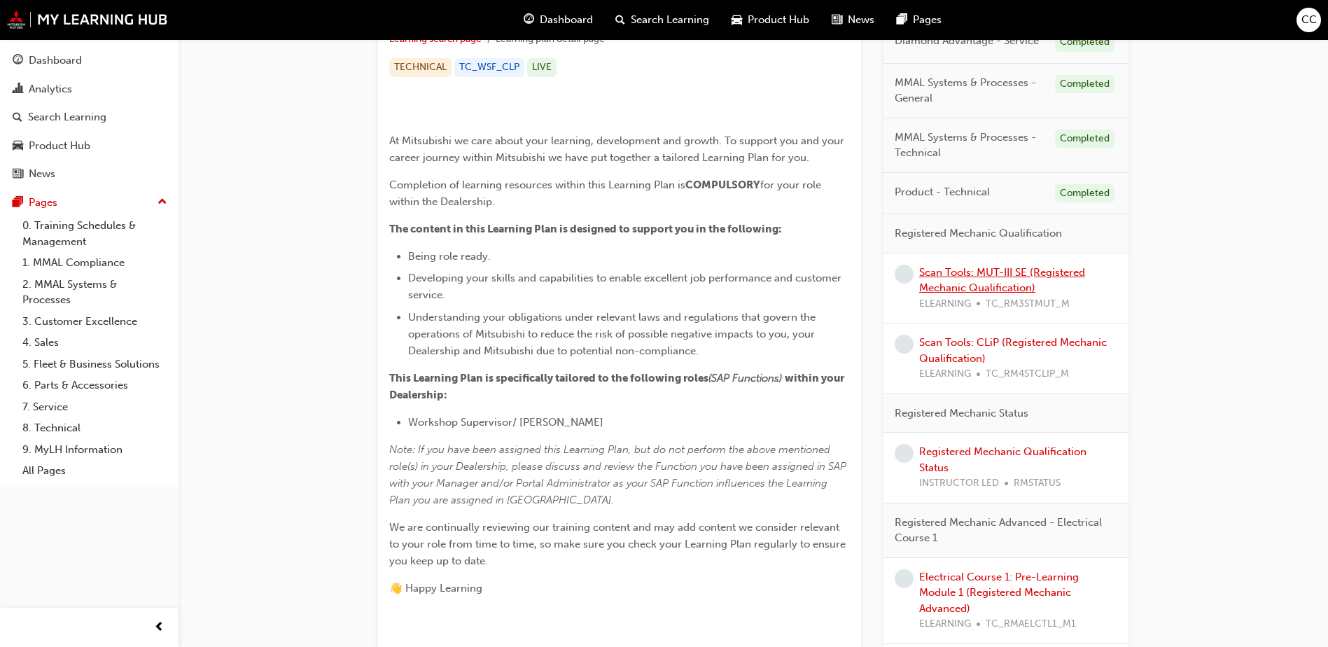
click at [982, 269] on link "Scan Tools: MUT-III SE (Registered Mechanic Qualification)" at bounding box center [1002, 280] width 166 height 29
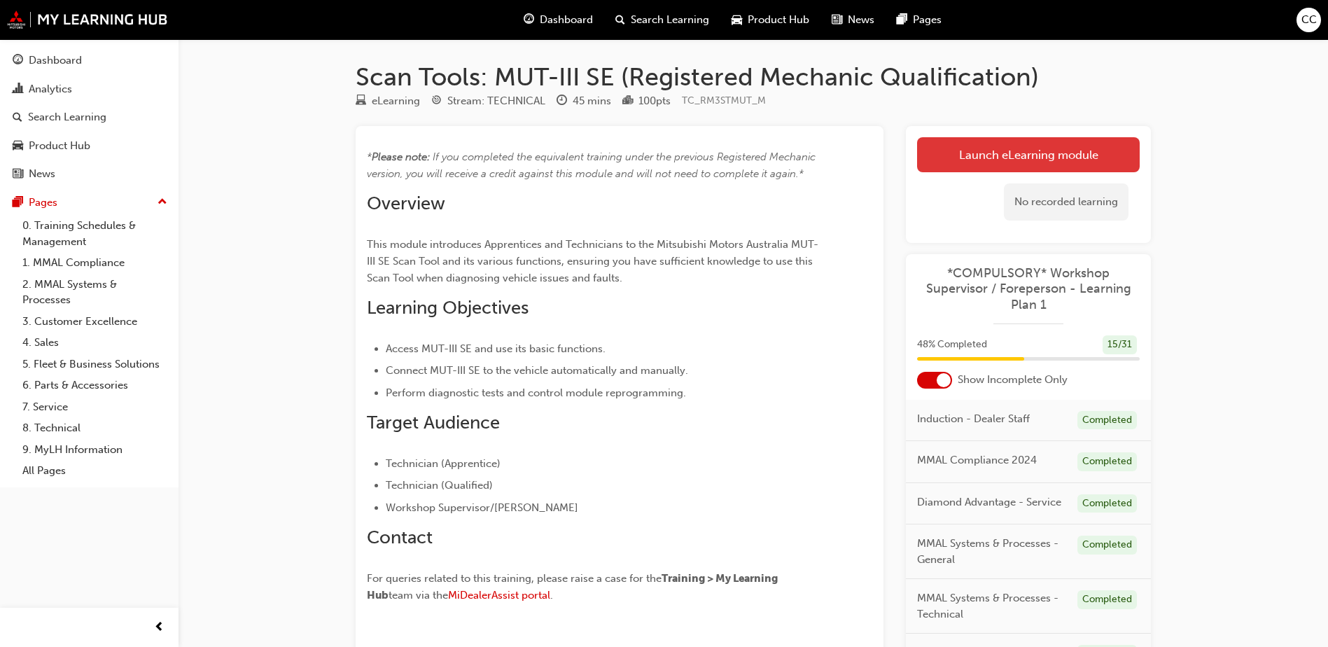
click at [1004, 163] on link "Launch eLearning module" at bounding box center [1028, 154] width 223 height 35
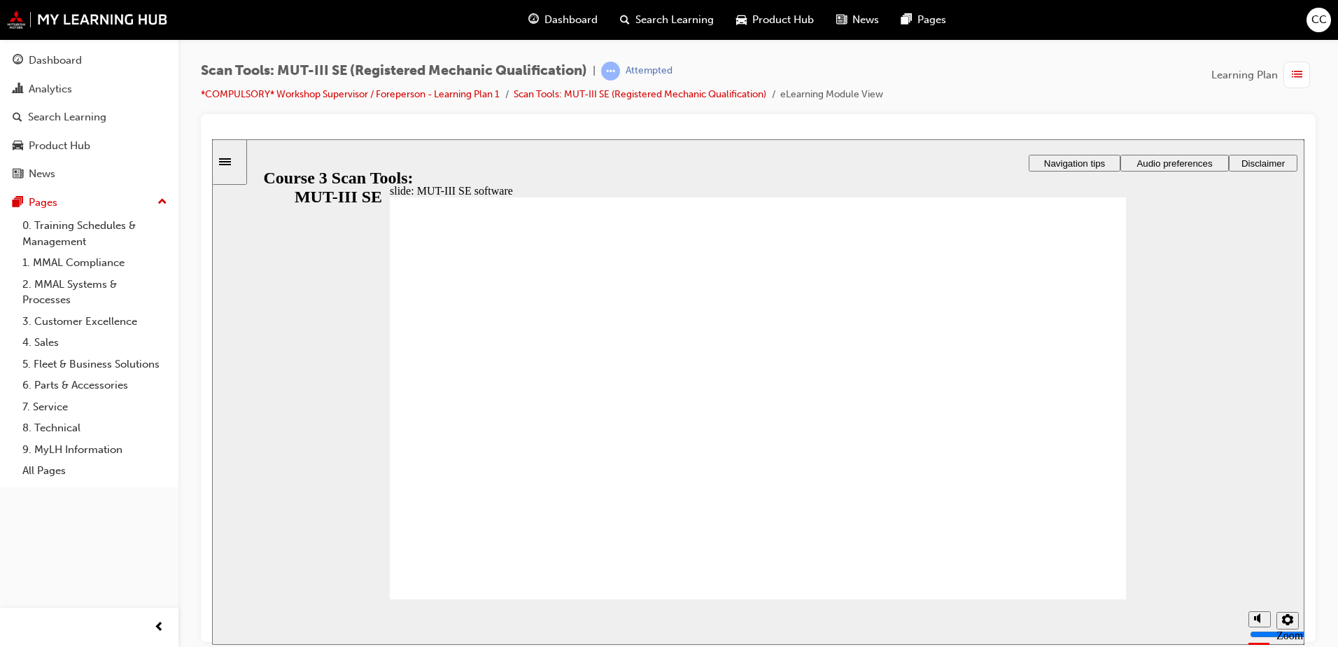
radio input "true"
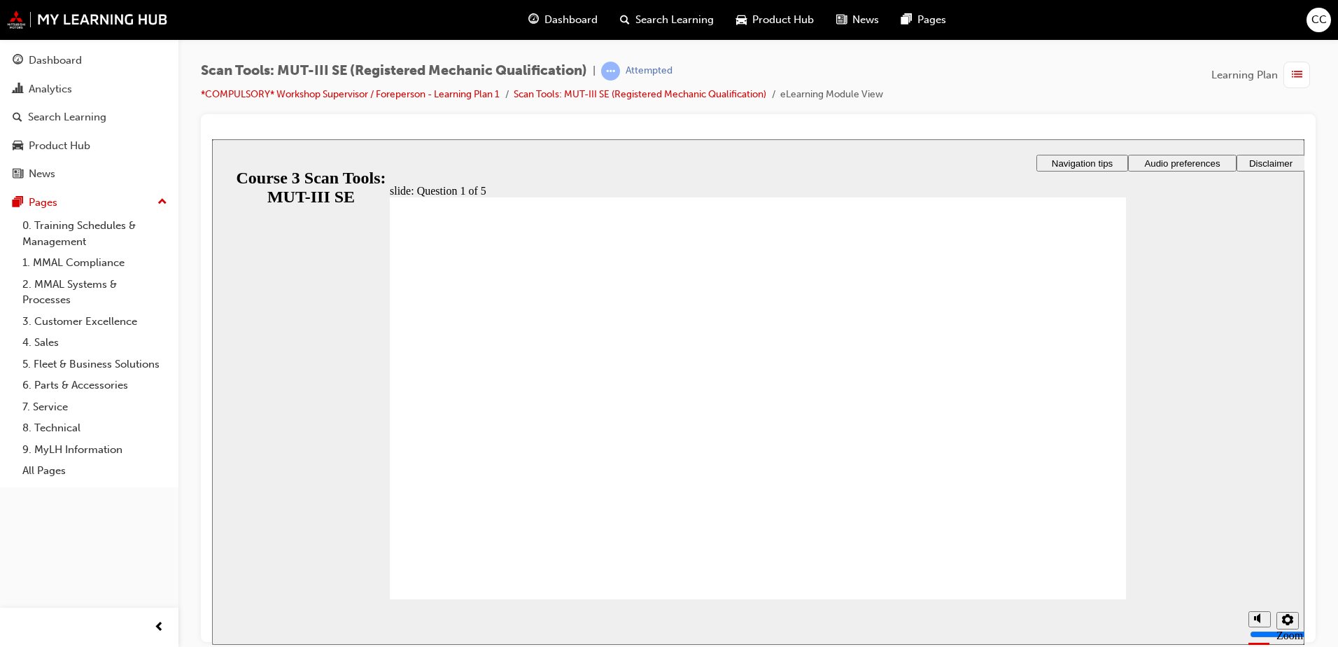
radio input "true"
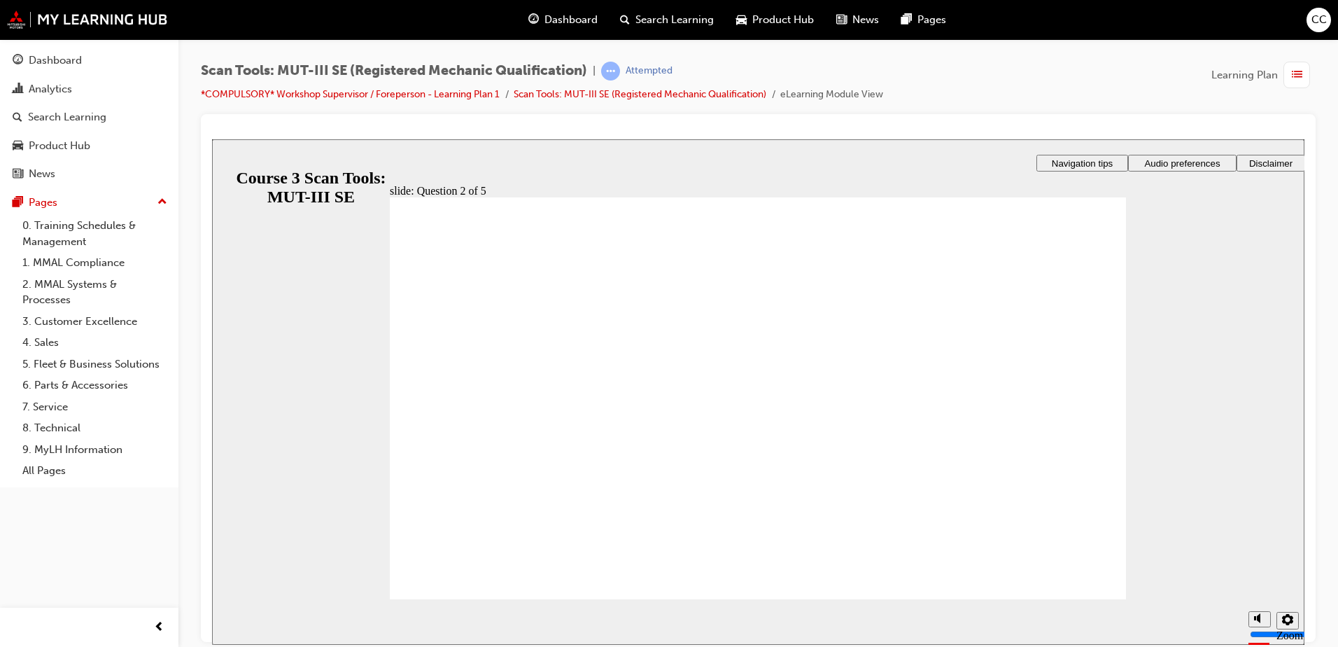
radio input "true"
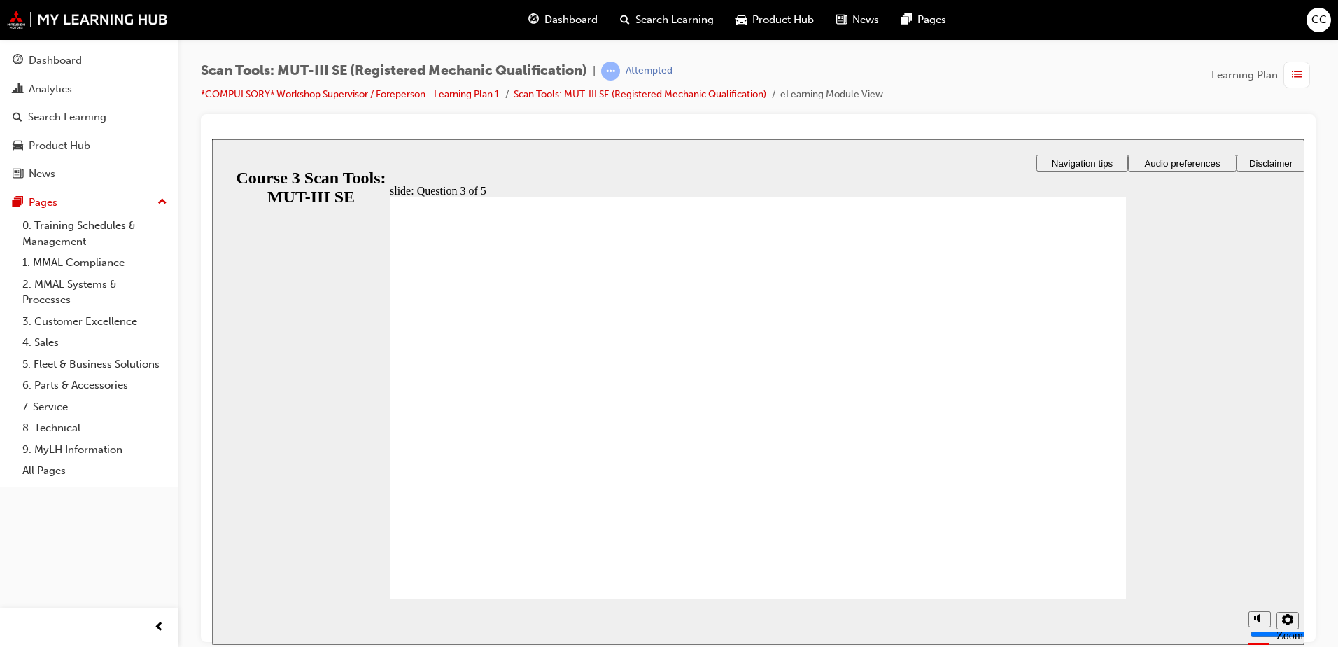
radio input "true"
drag, startPoint x: 774, startPoint y: 509, endPoint x: 777, endPoint y: 499, distance: 10.2
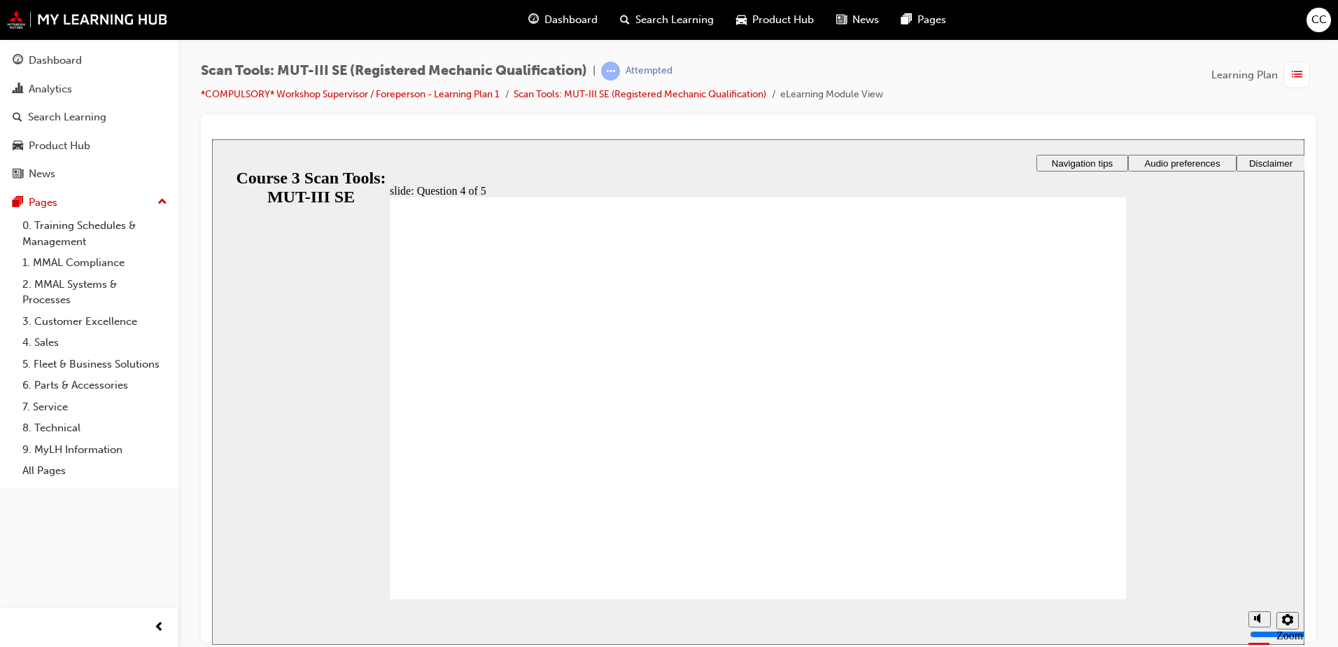
radio input "true"
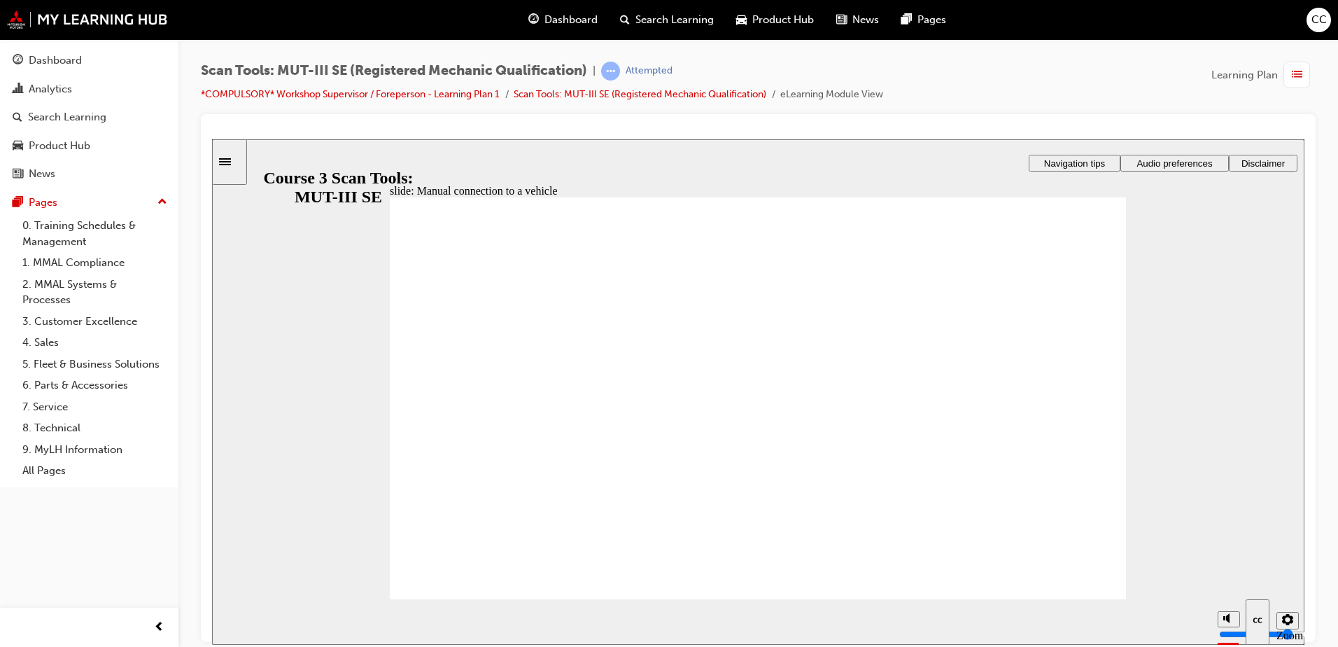
radio input "true"
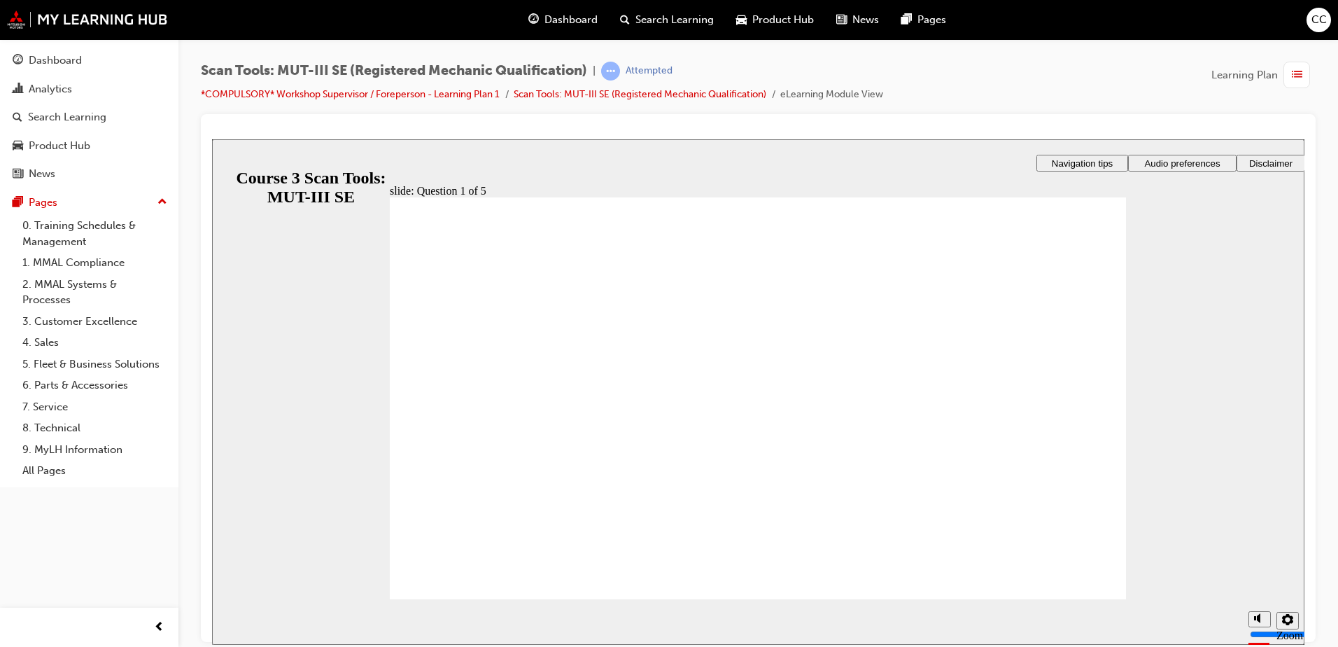
radio input "true"
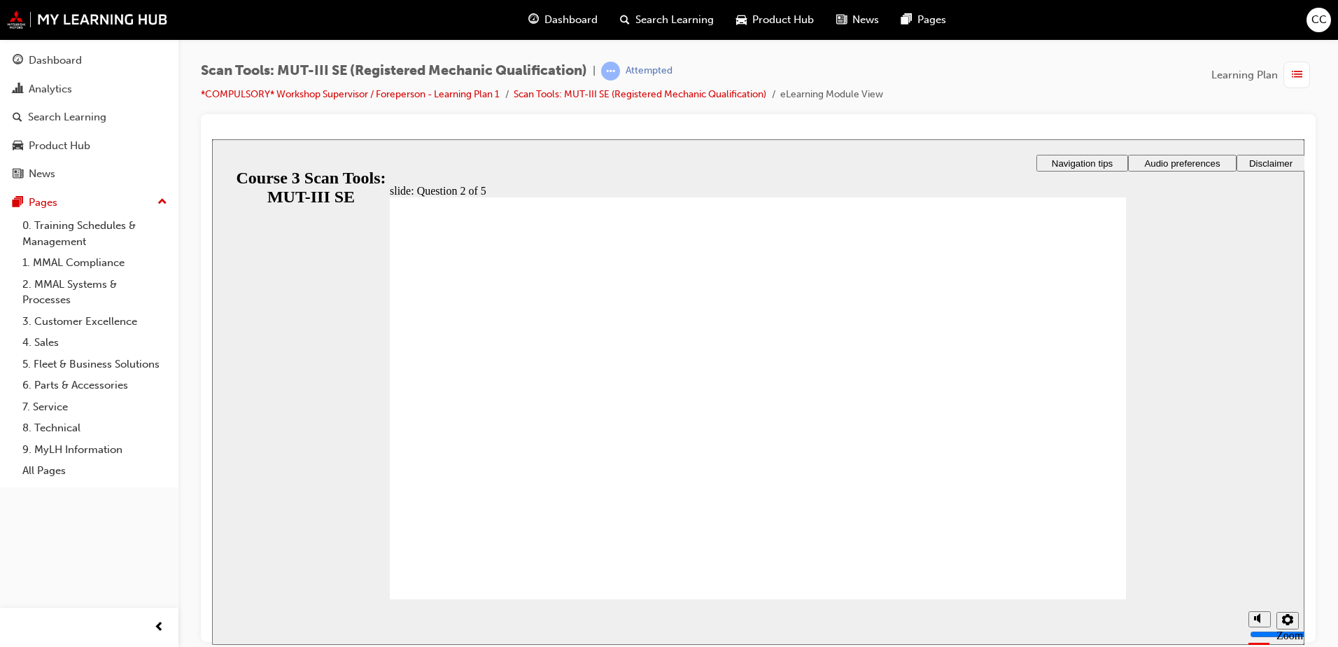
radio input "true"
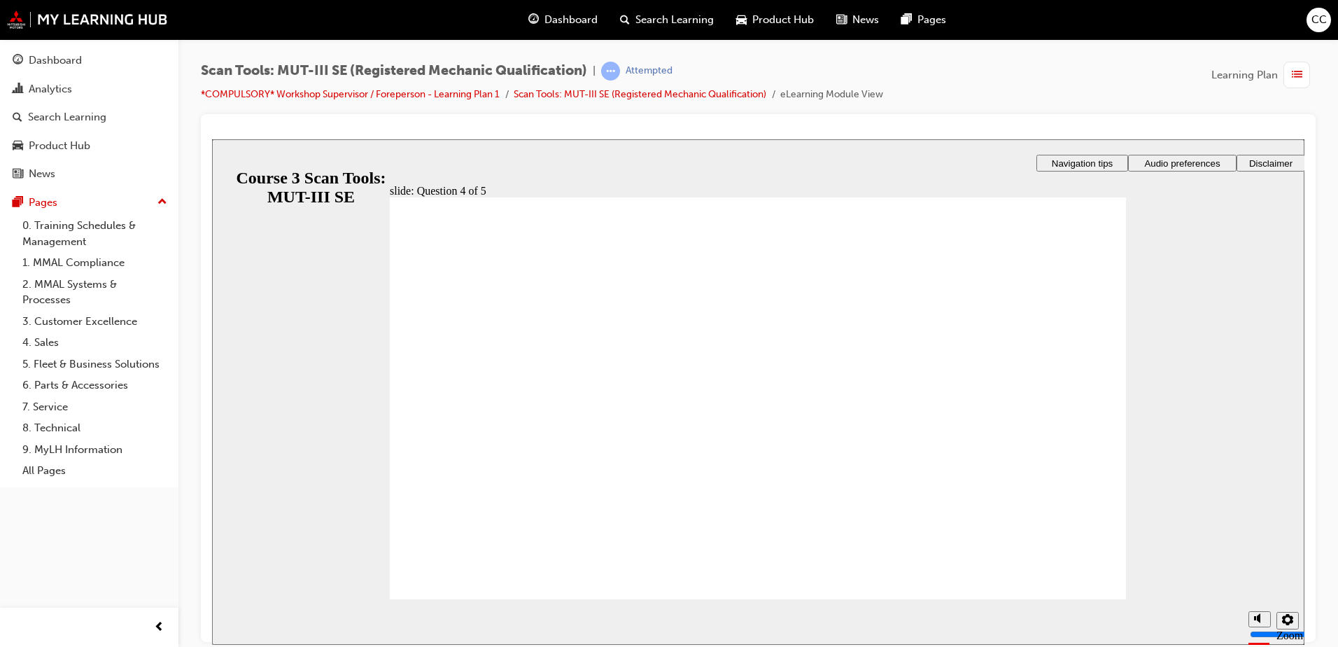
radio input "true"
